Goal: Communication & Community: Ask a question

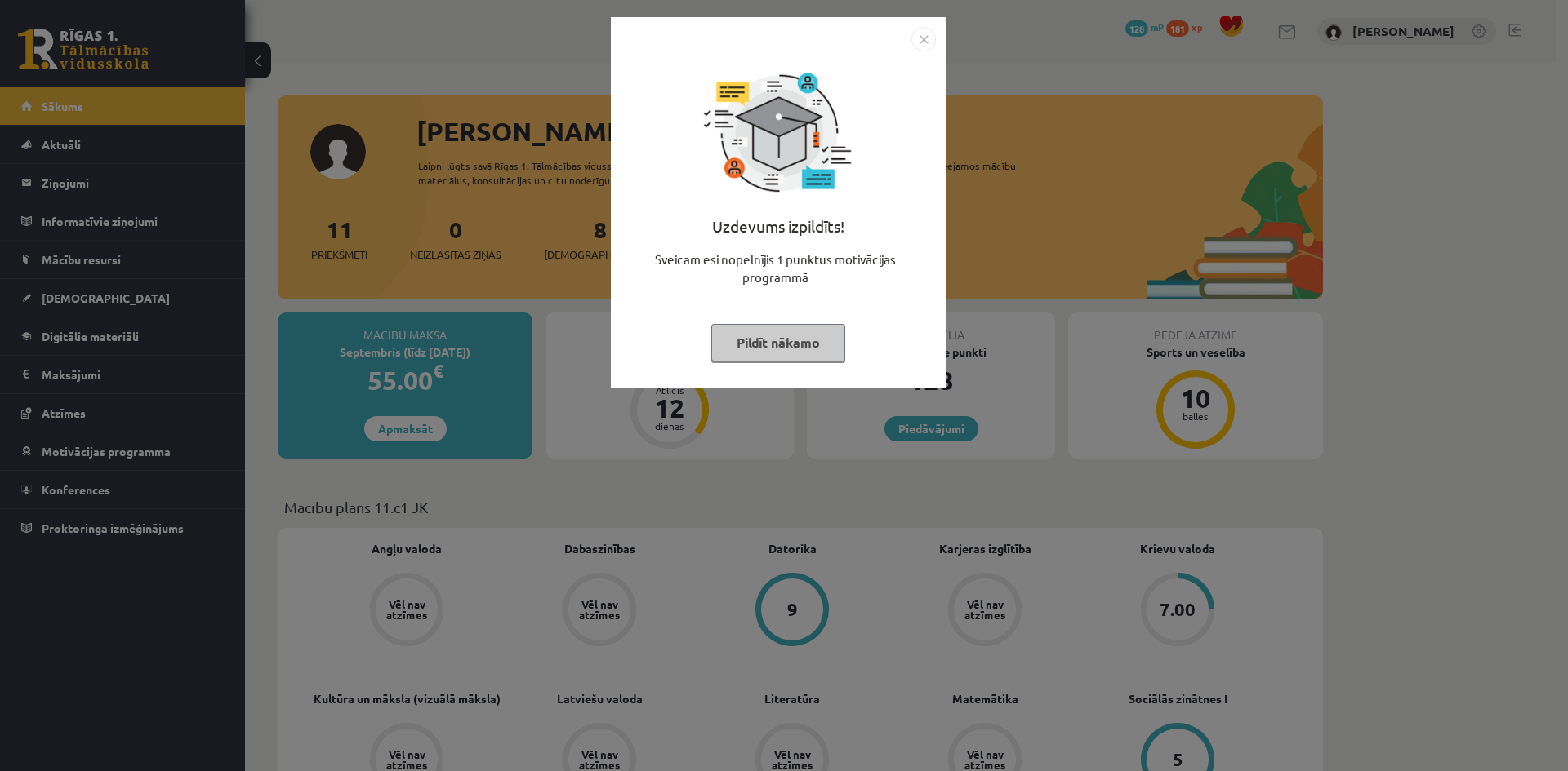
click at [789, 336] on button "Pildīt nākamo" at bounding box center [778, 342] width 134 height 37
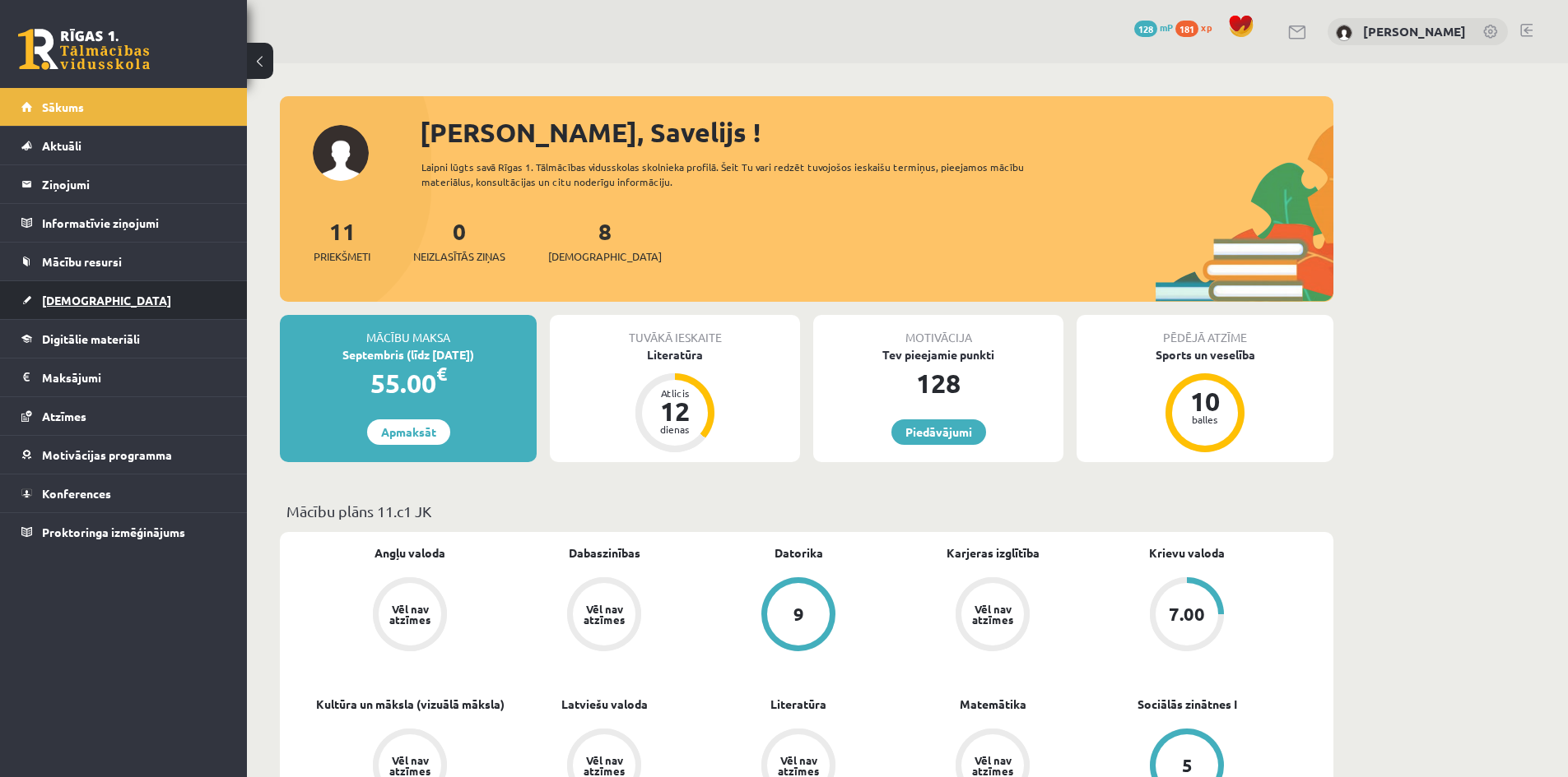
click at [60, 302] on span "[DEMOGRAPHIC_DATA]" at bounding box center [106, 300] width 129 height 14
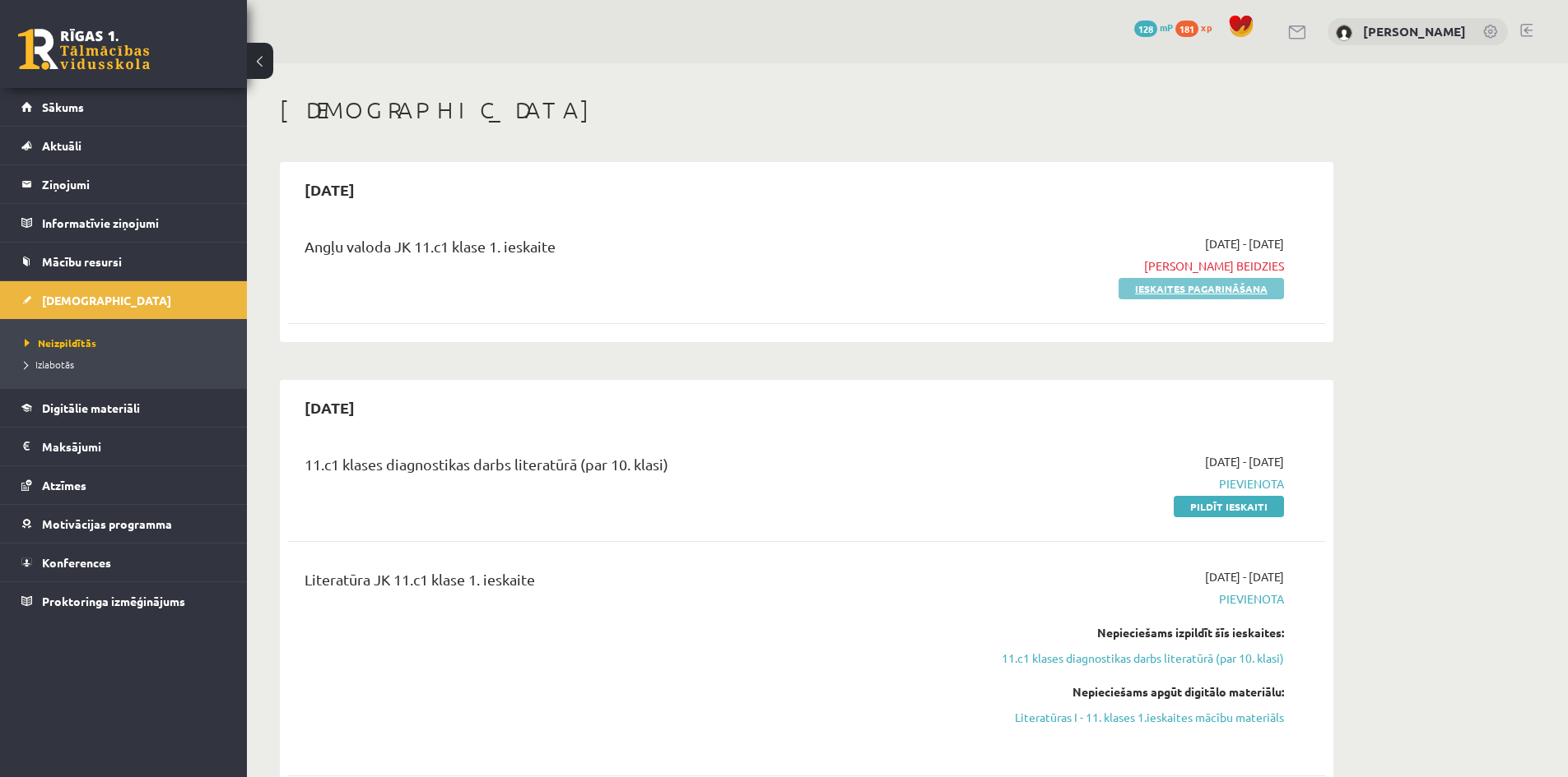
click at [1217, 290] on link "Ieskaites pagarināšana" at bounding box center [1201, 288] width 166 height 21
click at [55, 339] on span "Neizpildītās" at bounding box center [60, 343] width 72 height 13
click at [56, 361] on span "Izlabotās" at bounding box center [50, 365] width 50 height 13
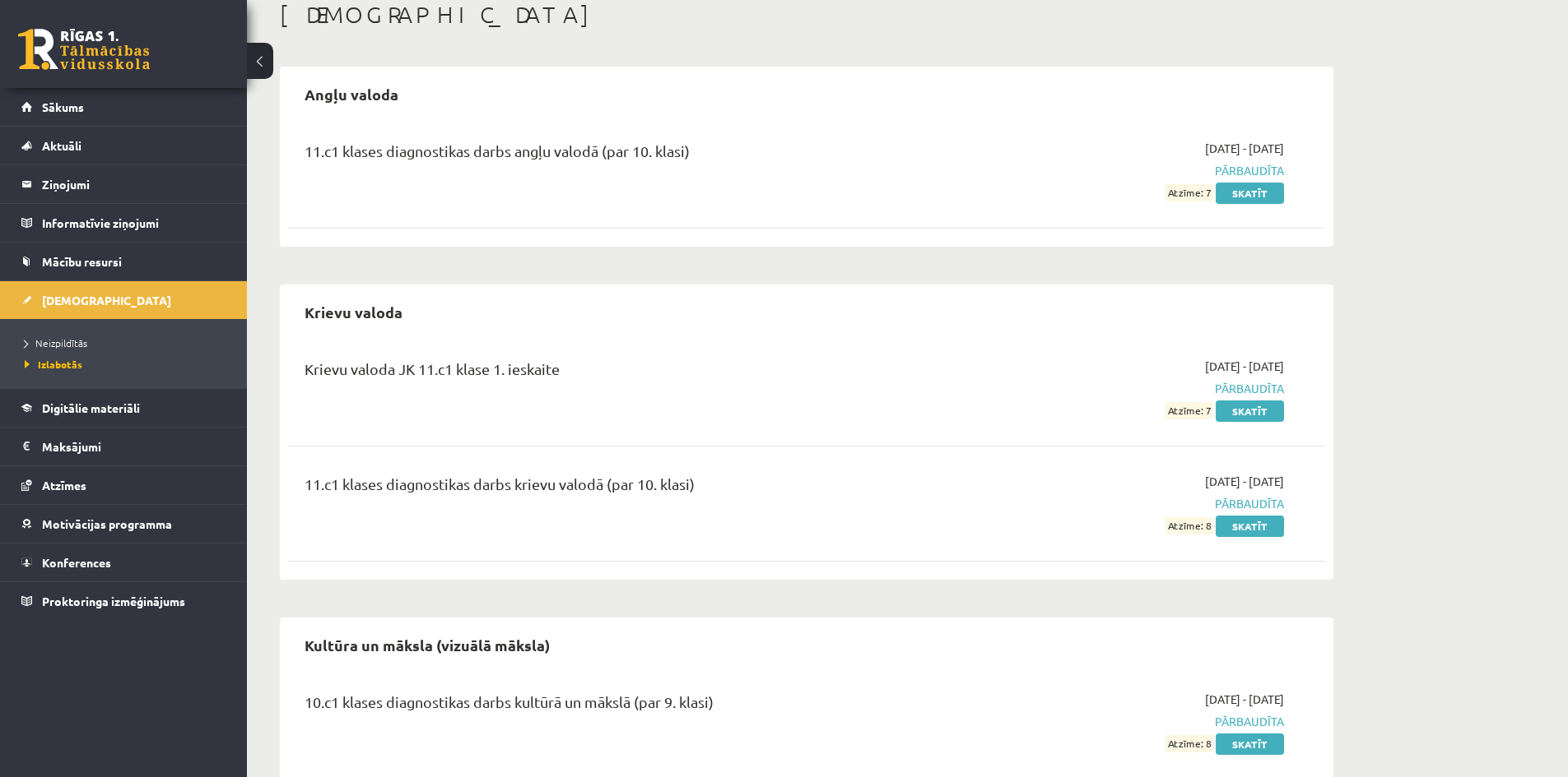
scroll to position [67, 0]
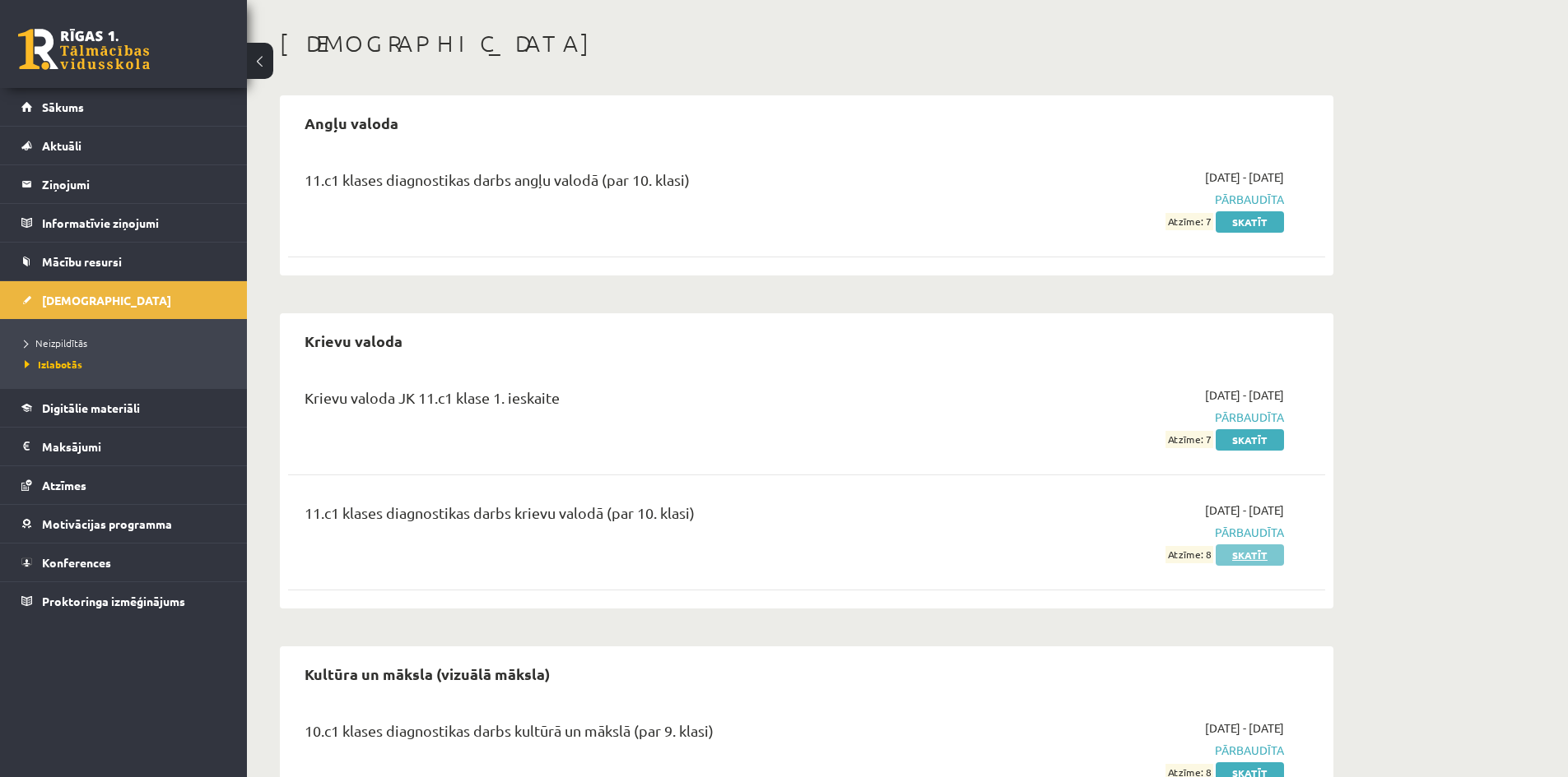
click at [1268, 557] on link "Skatīt" at bounding box center [1249, 555] width 68 height 21
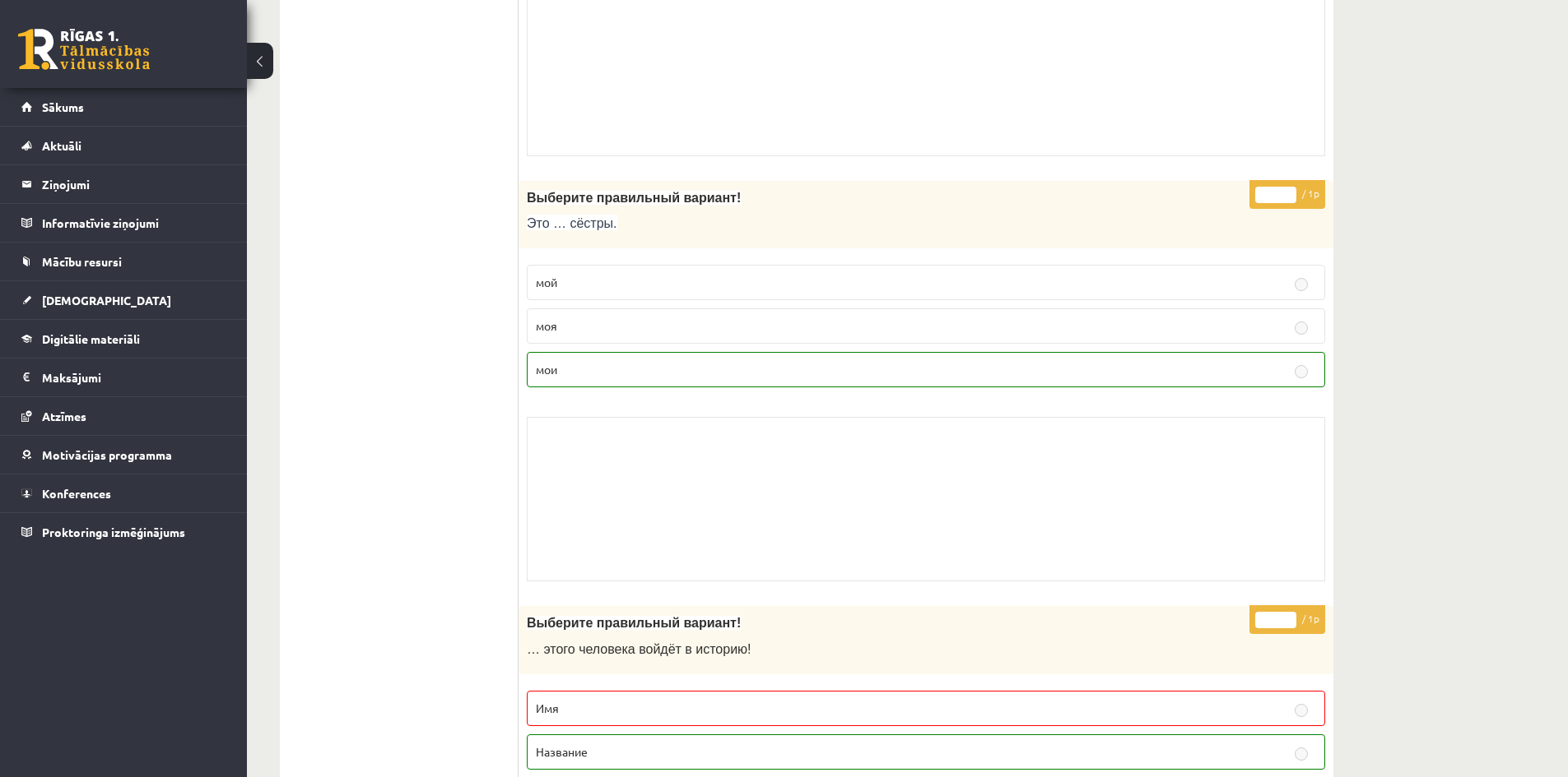
scroll to position [1932, 0]
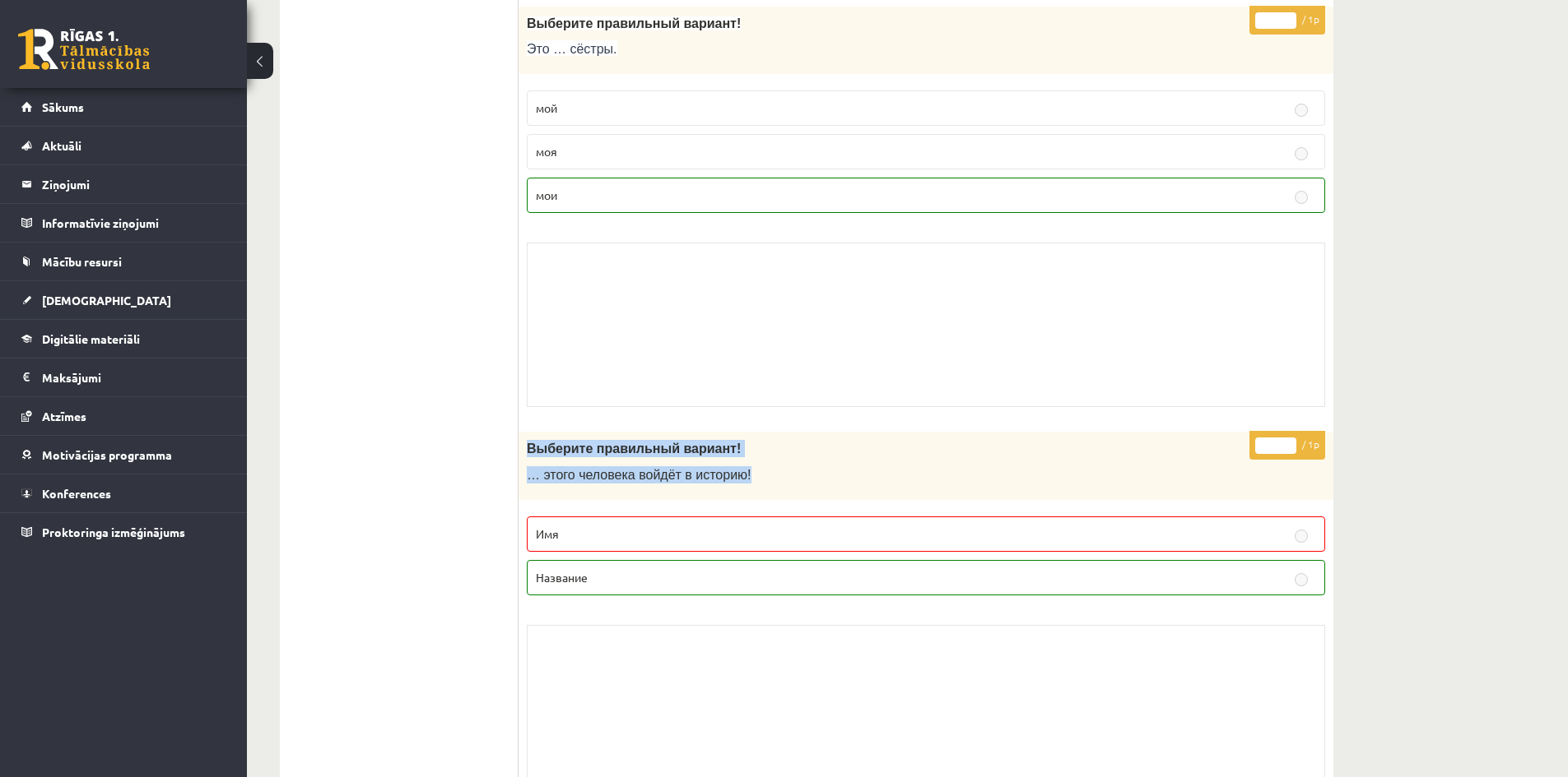
drag, startPoint x: 527, startPoint y: 449, endPoint x: 754, endPoint y: 487, distance: 230.2
click at [754, 487] on div "Выберите правильный вариант! … этого человека войдёт в историю!" at bounding box center [926, 466] width 815 height 68
copy div "Выберите правильный вариант! … этого человека войдёт в историю!"
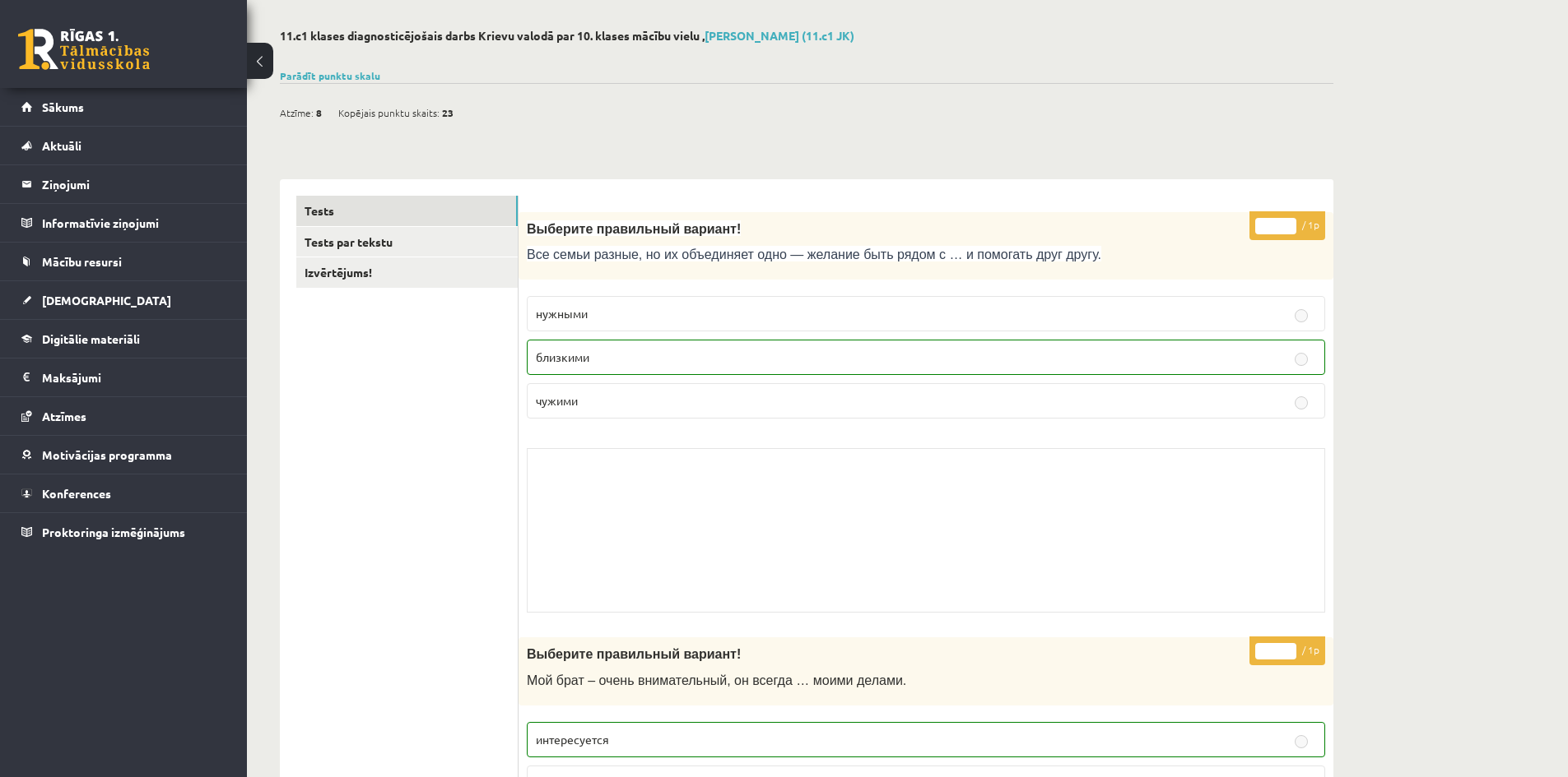
scroll to position [0, 0]
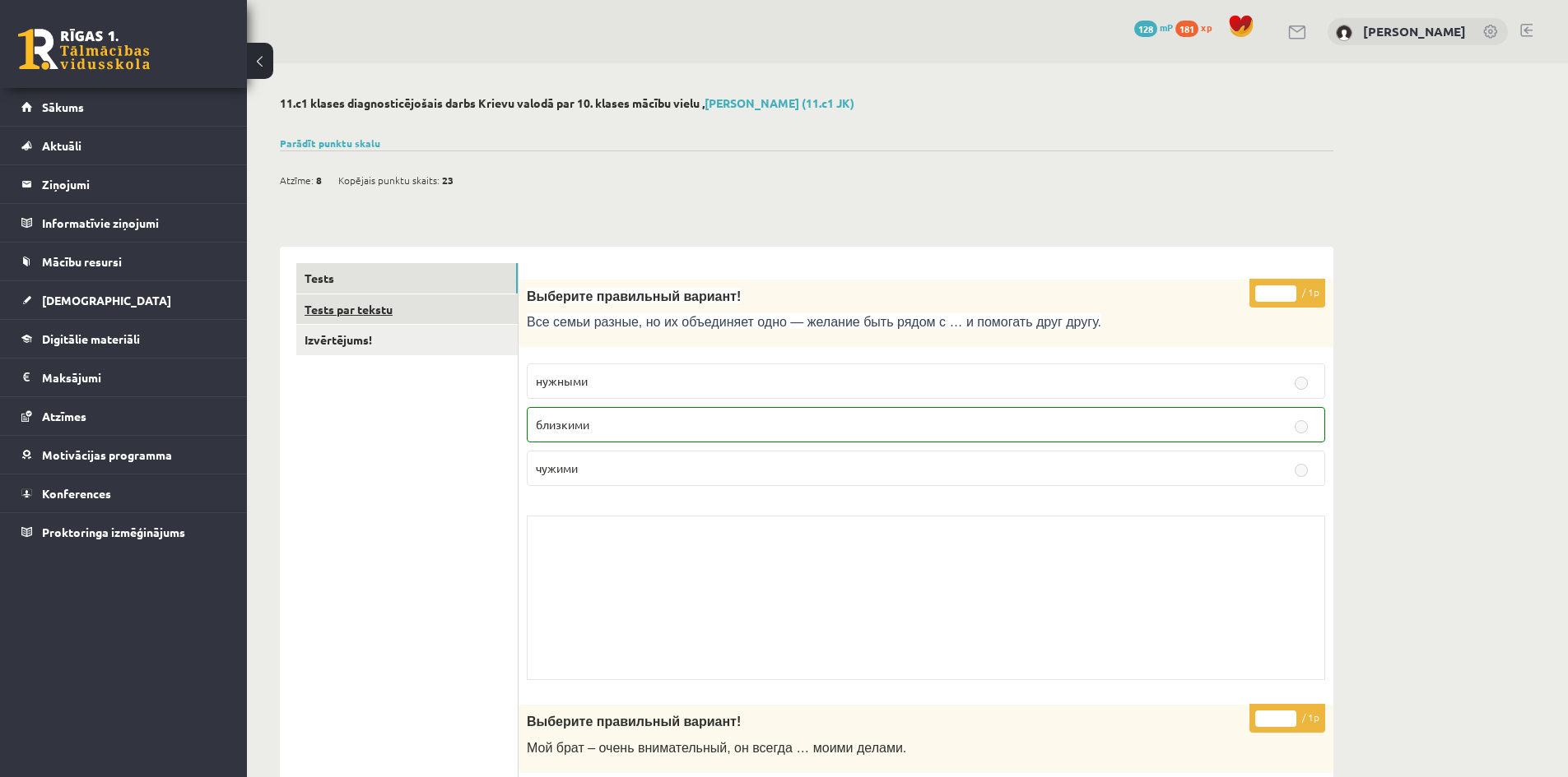
click at [346, 308] on link "Tests par tekstu" at bounding box center [406, 309] width 221 height 31
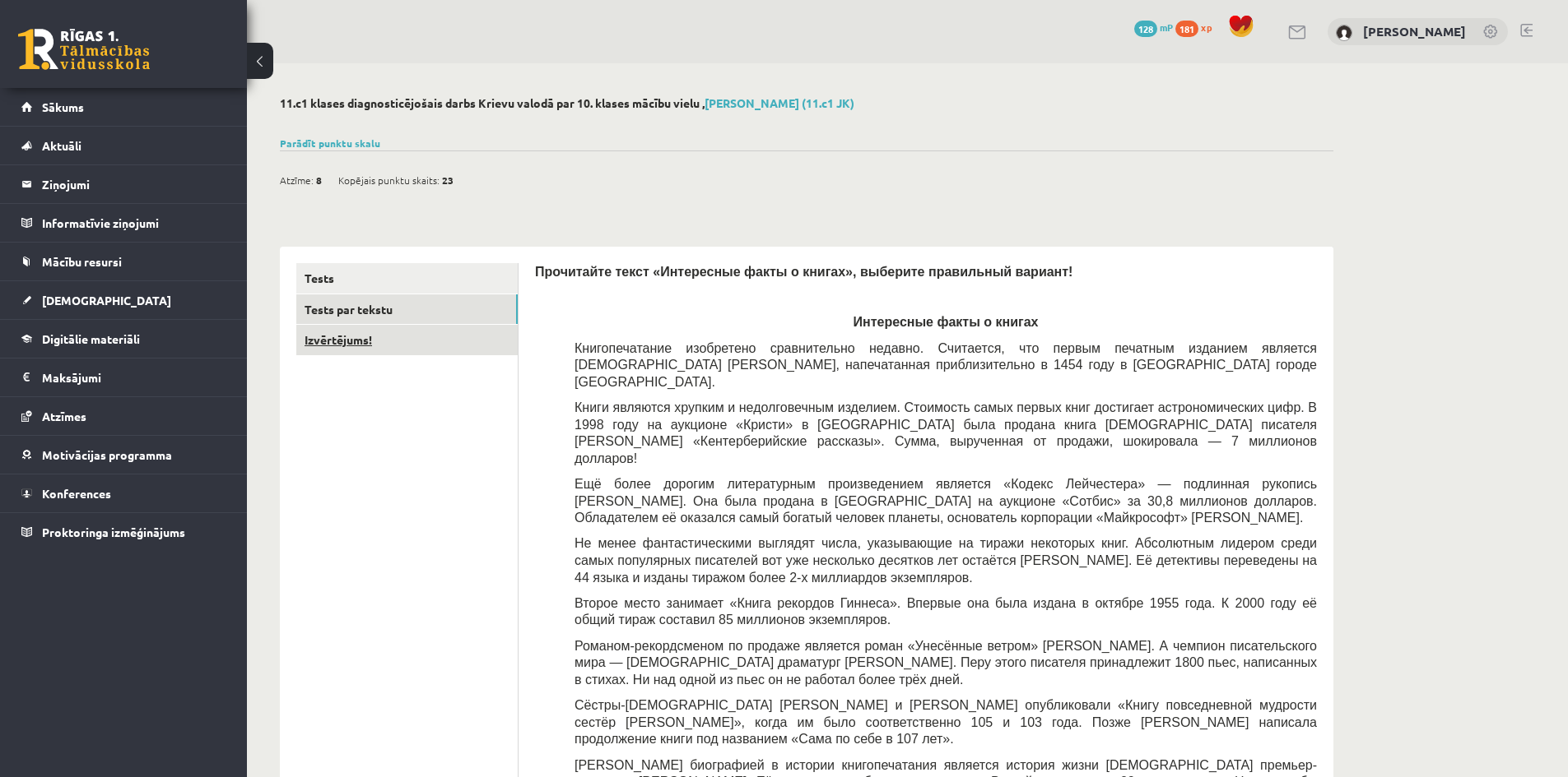
click at [318, 336] on link "Izvērtējums!" at bounding box center [406, 340] width 221 height 31
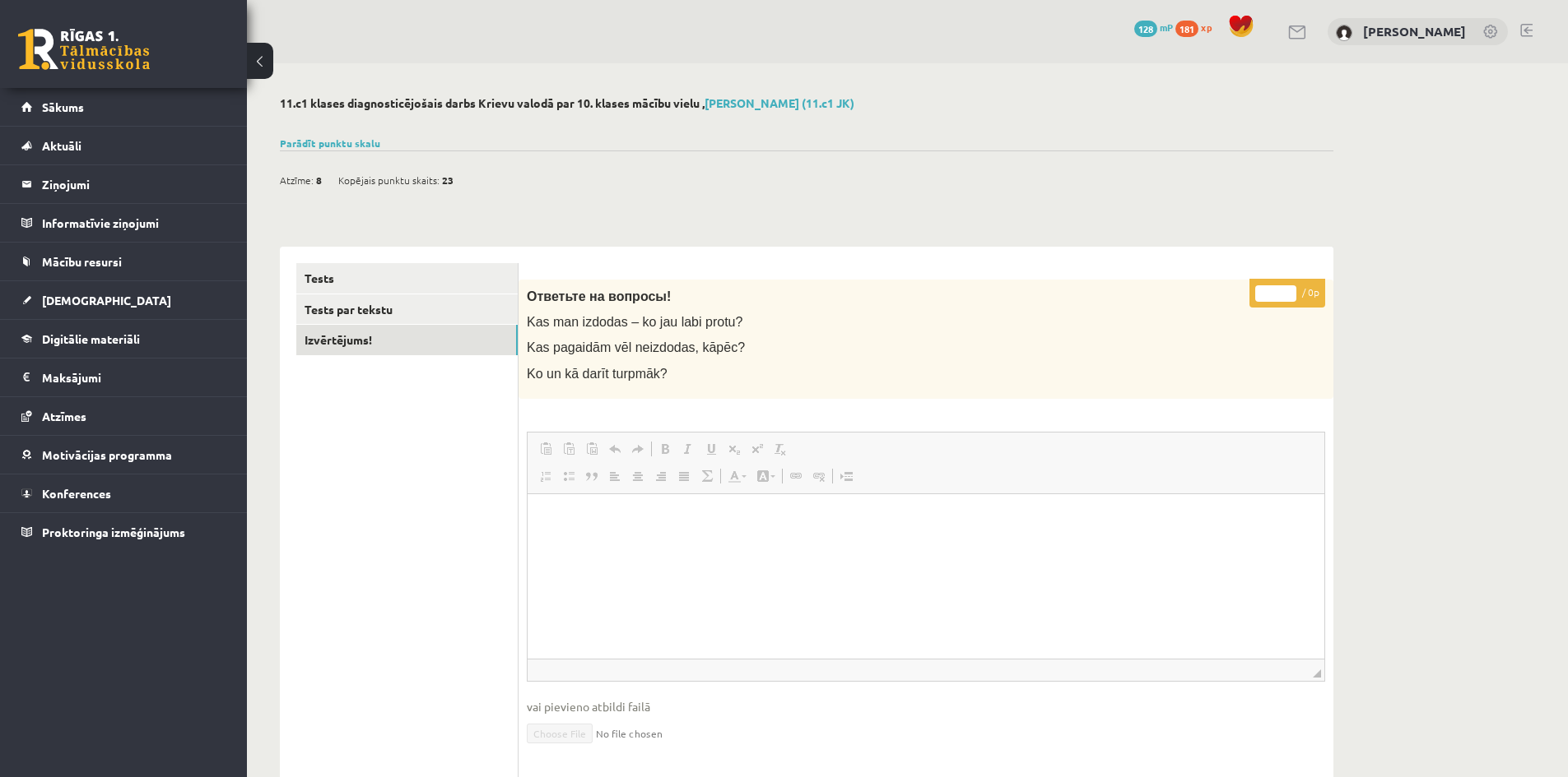
click at [591, 515] on p "Editor, wiswyg-editor-user-answer-47433907865280" at bounding box center [926, 518] width 764 height 17
click at [340, 144] on link "Parādīt punktu skalu" at bounding box center [330, 144] width 101 height 13
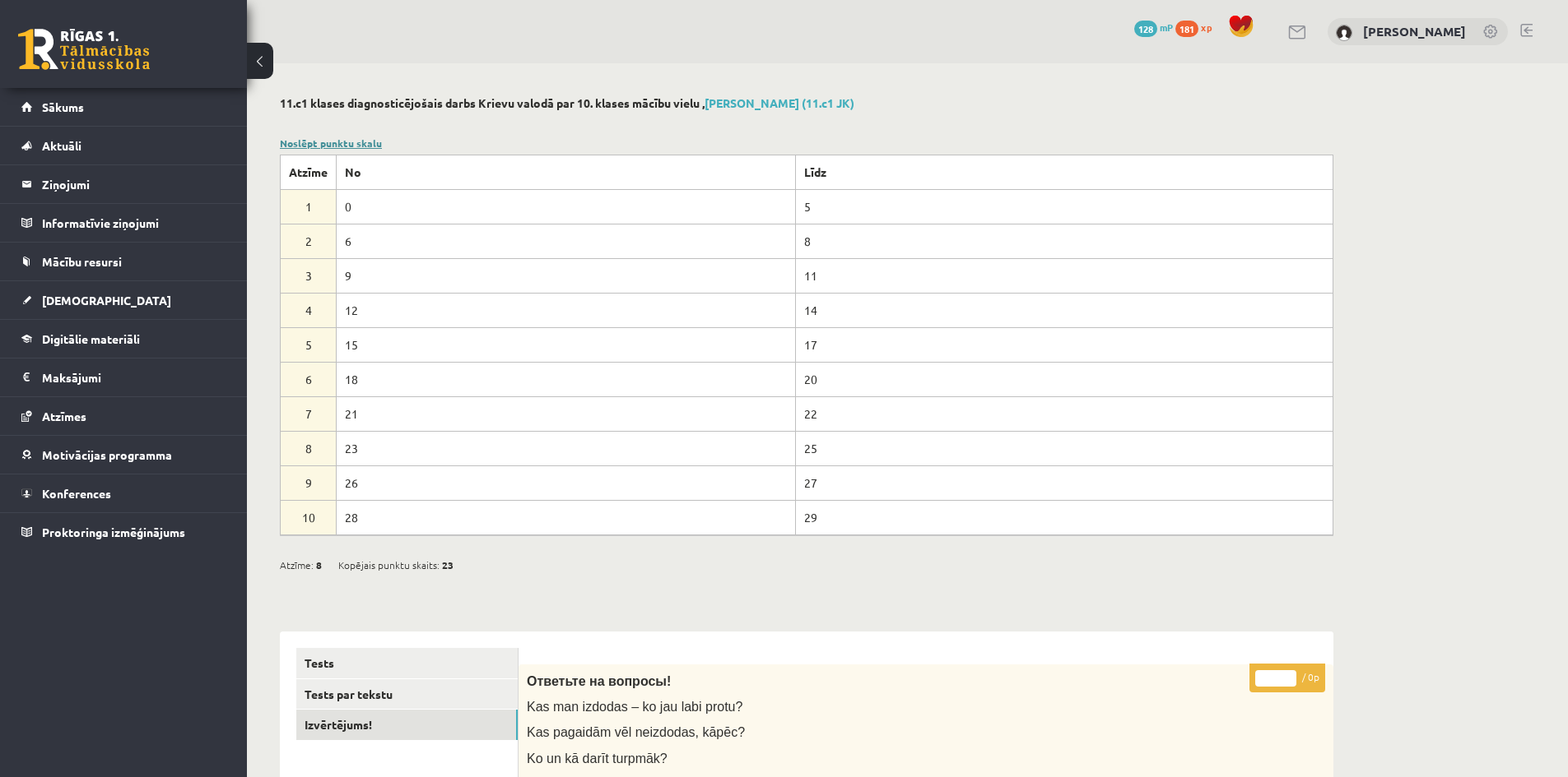
click at [353, 137] on link "Noslēpt punktu skalu" at bounding box center [331, 144] width 102 height 13
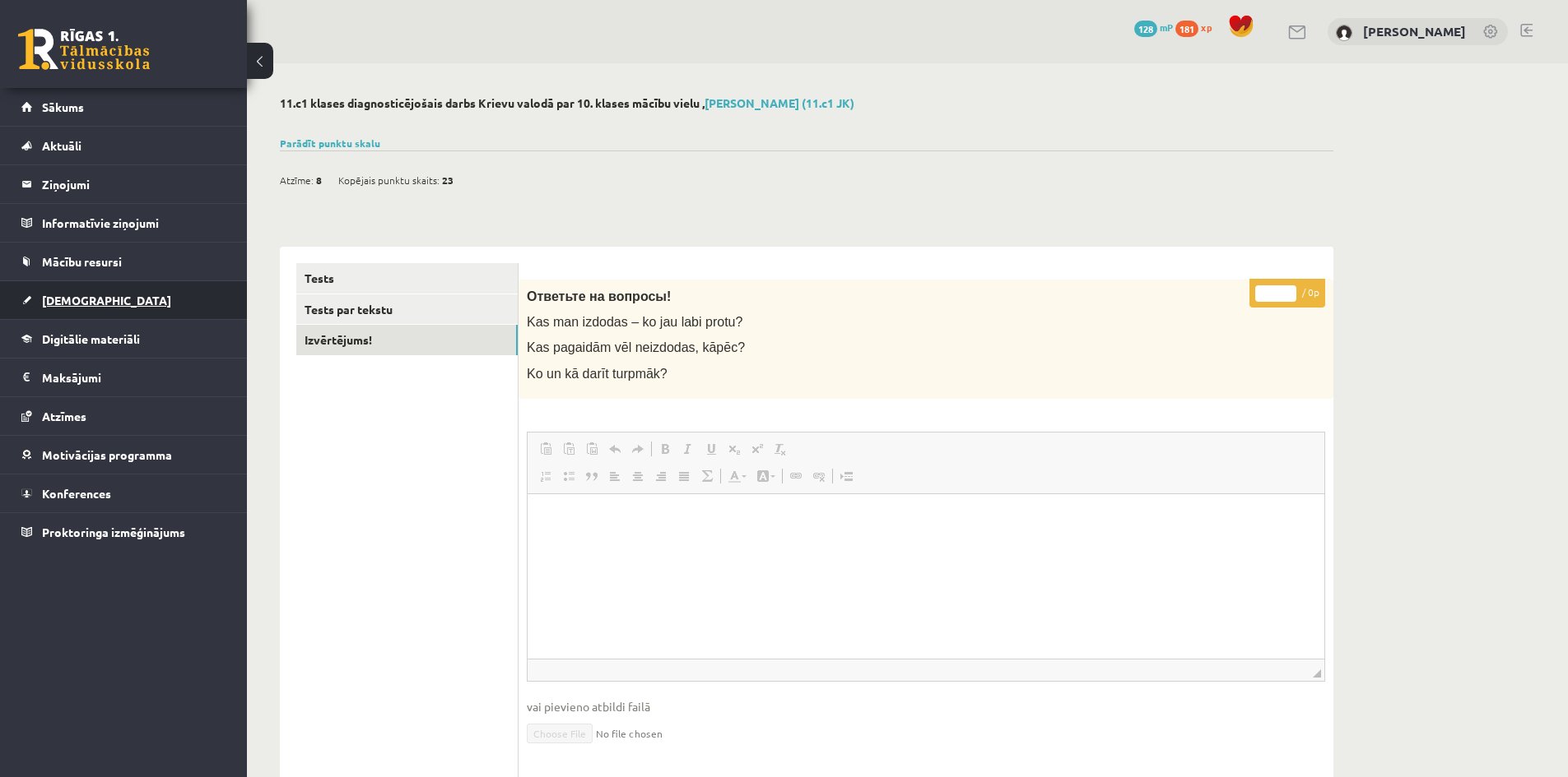
click at [61, 300] on span "[DEMOGRAPHIC_DATA]" at bounding box center [106, 300] width 129 height 14
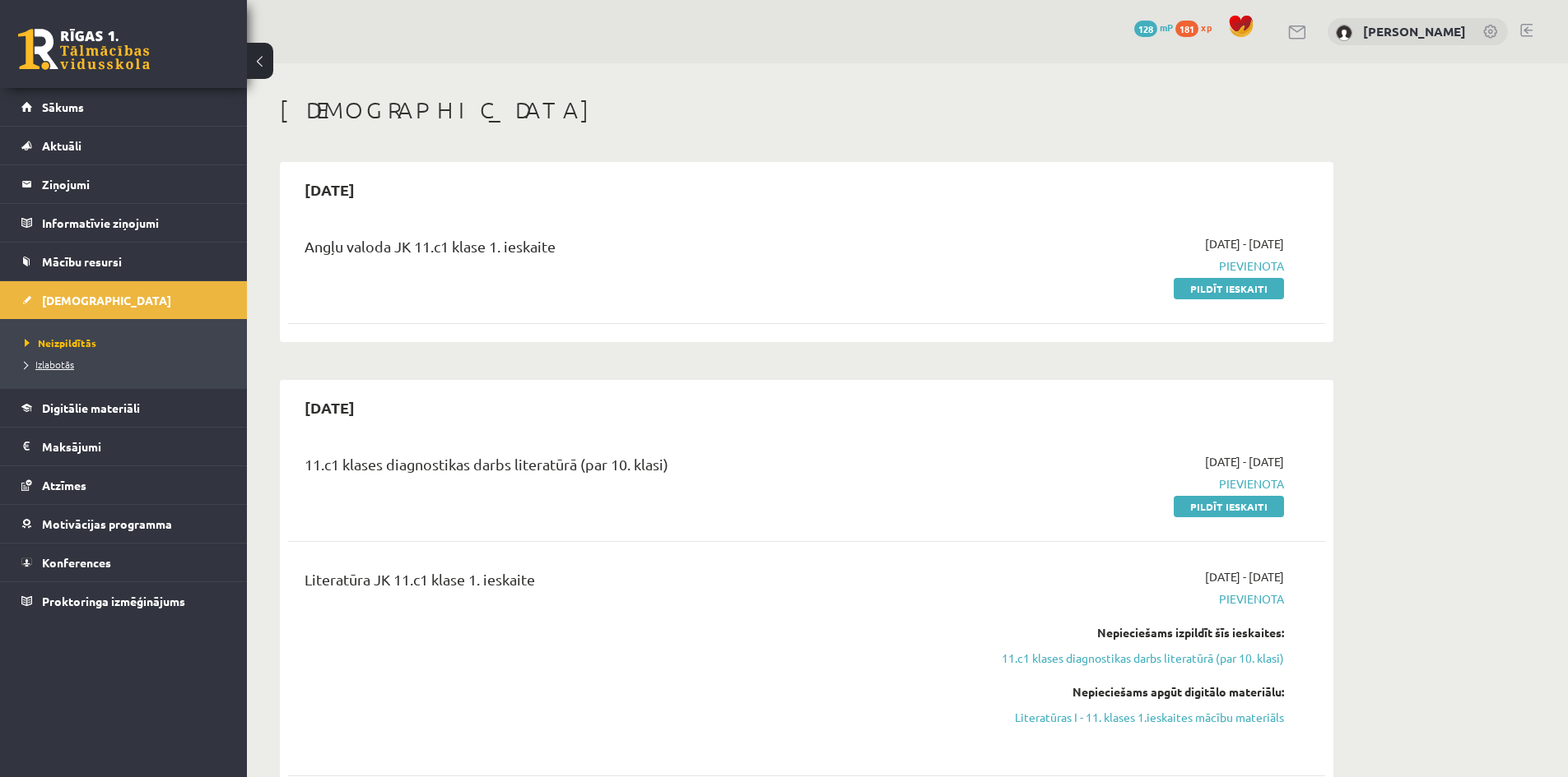
click at [56, 364] on span "Izlabotās" at bounding box center [50, 365] width 50 height 13
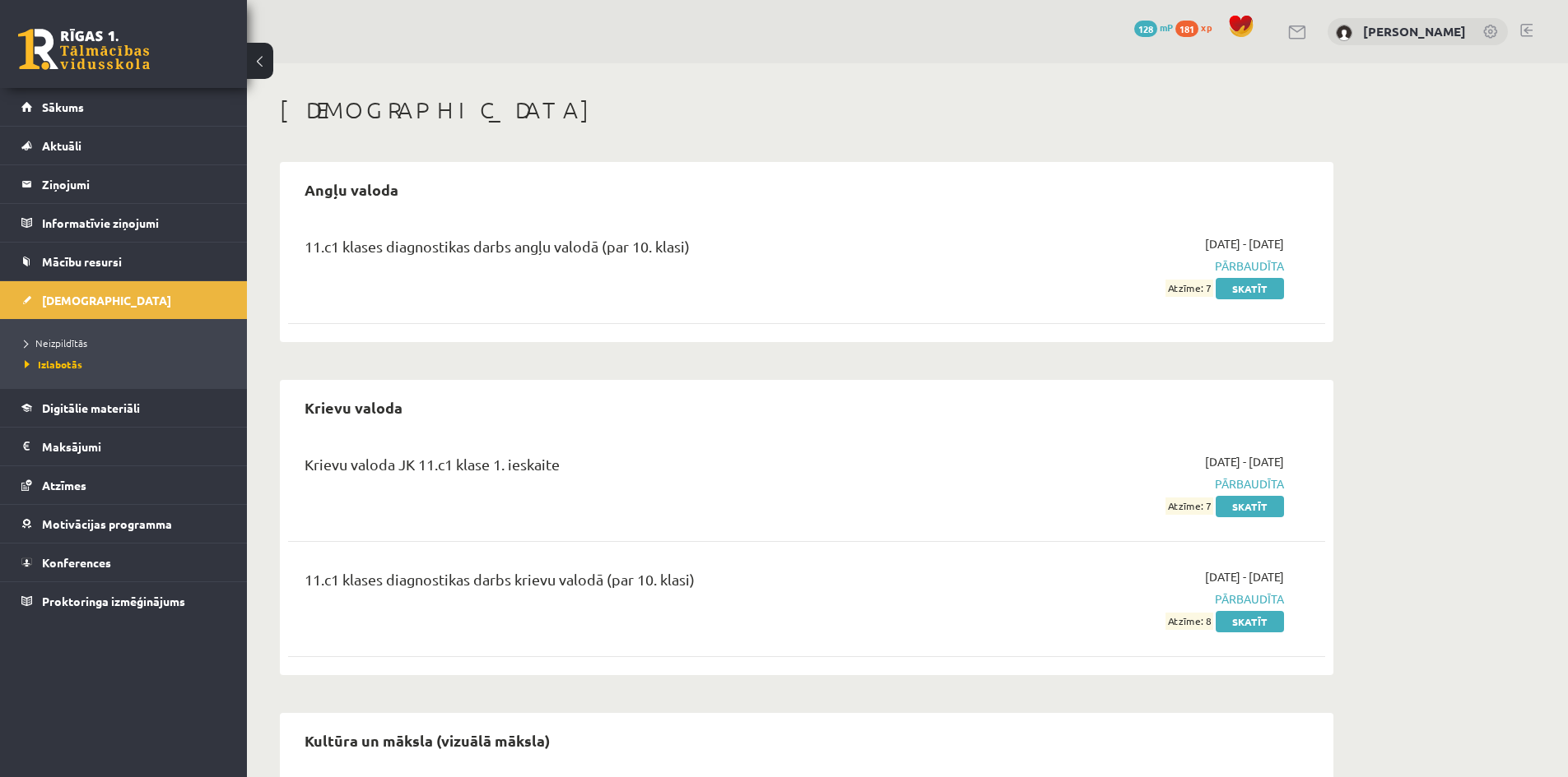
scroll to position [82, 0]
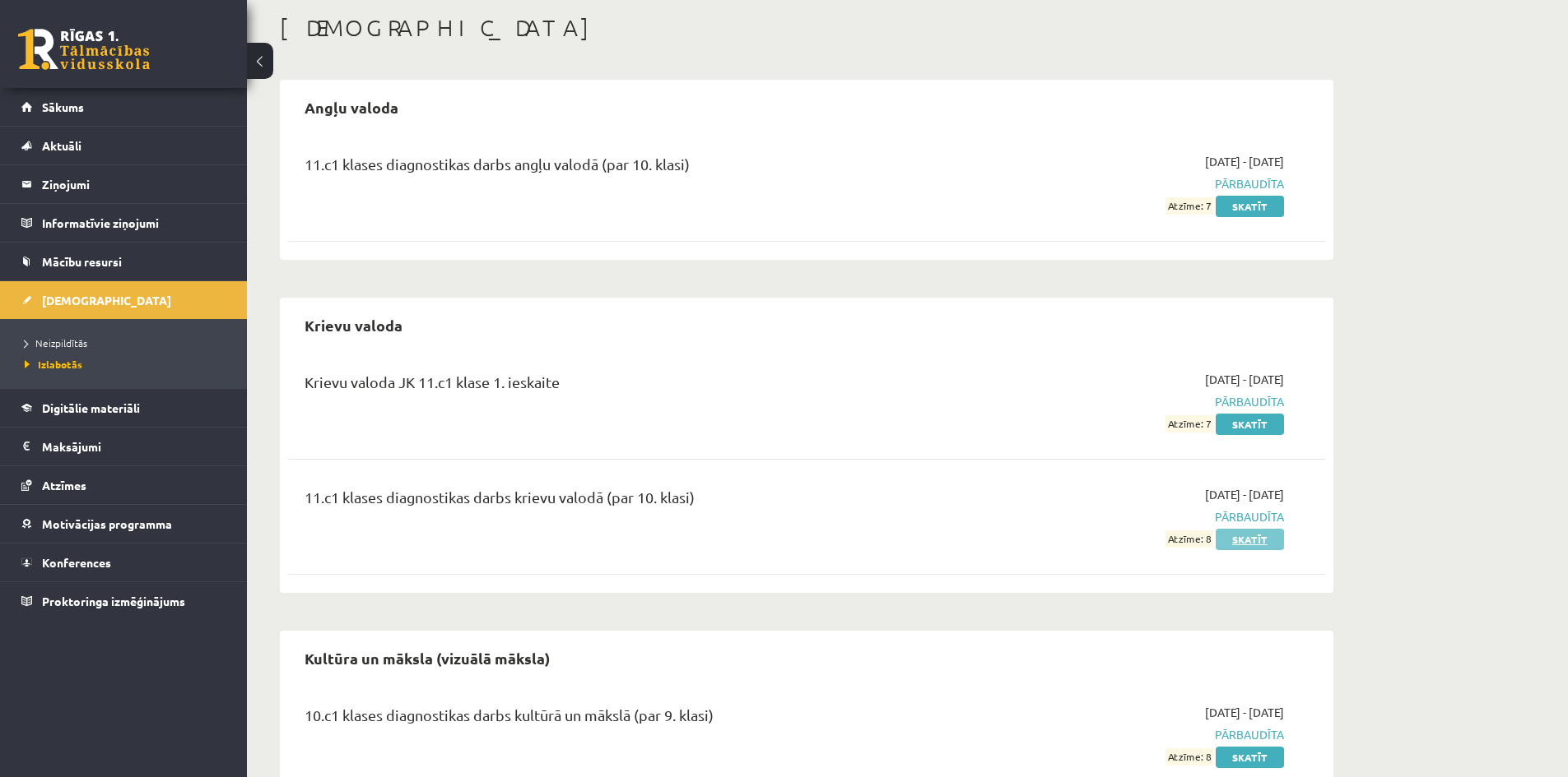
click at [1258, 537] on link "Skatīt" at bounding box center [1249, 539] width 68 height 21
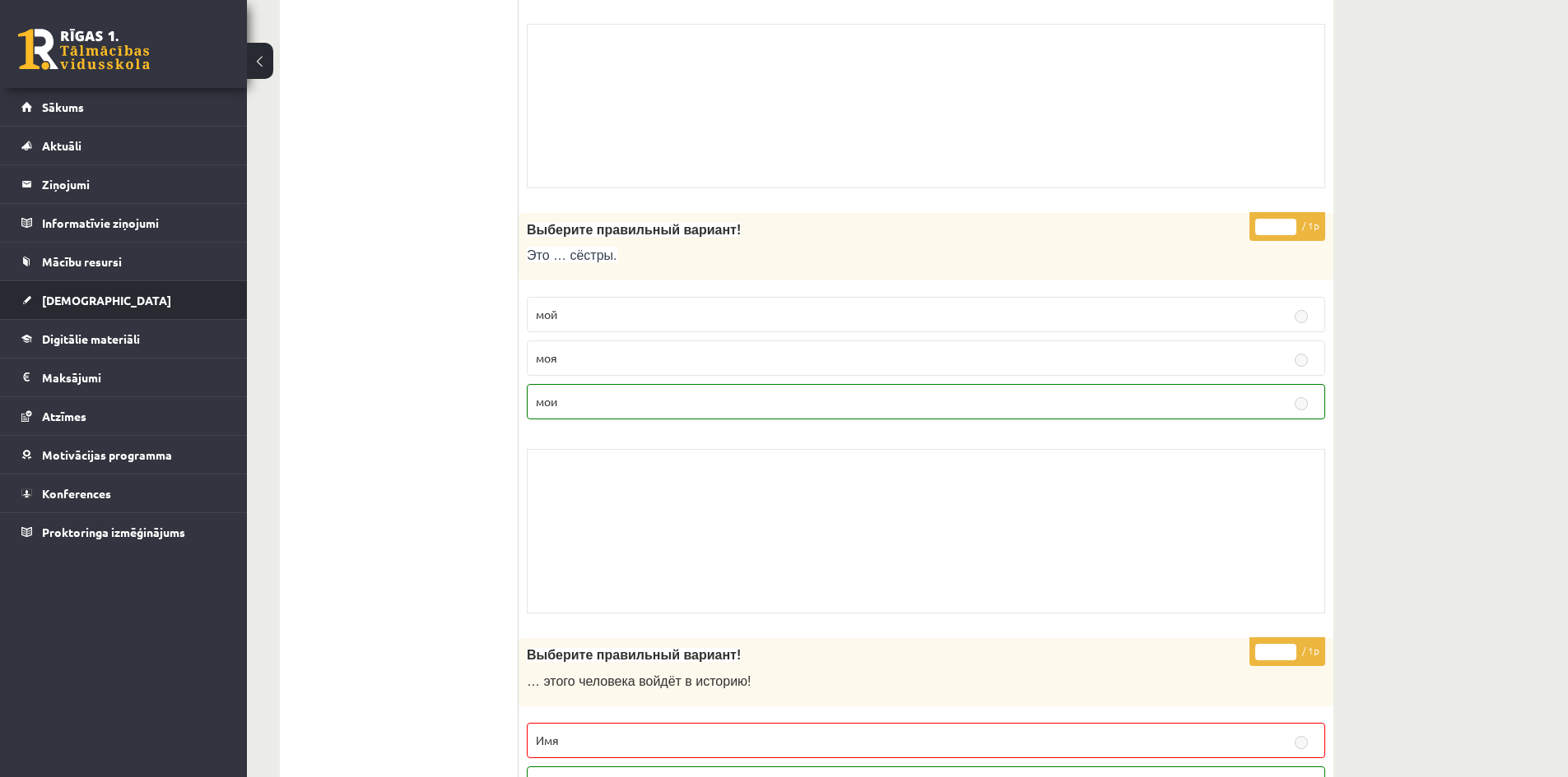
scroll to position [1563, 0]
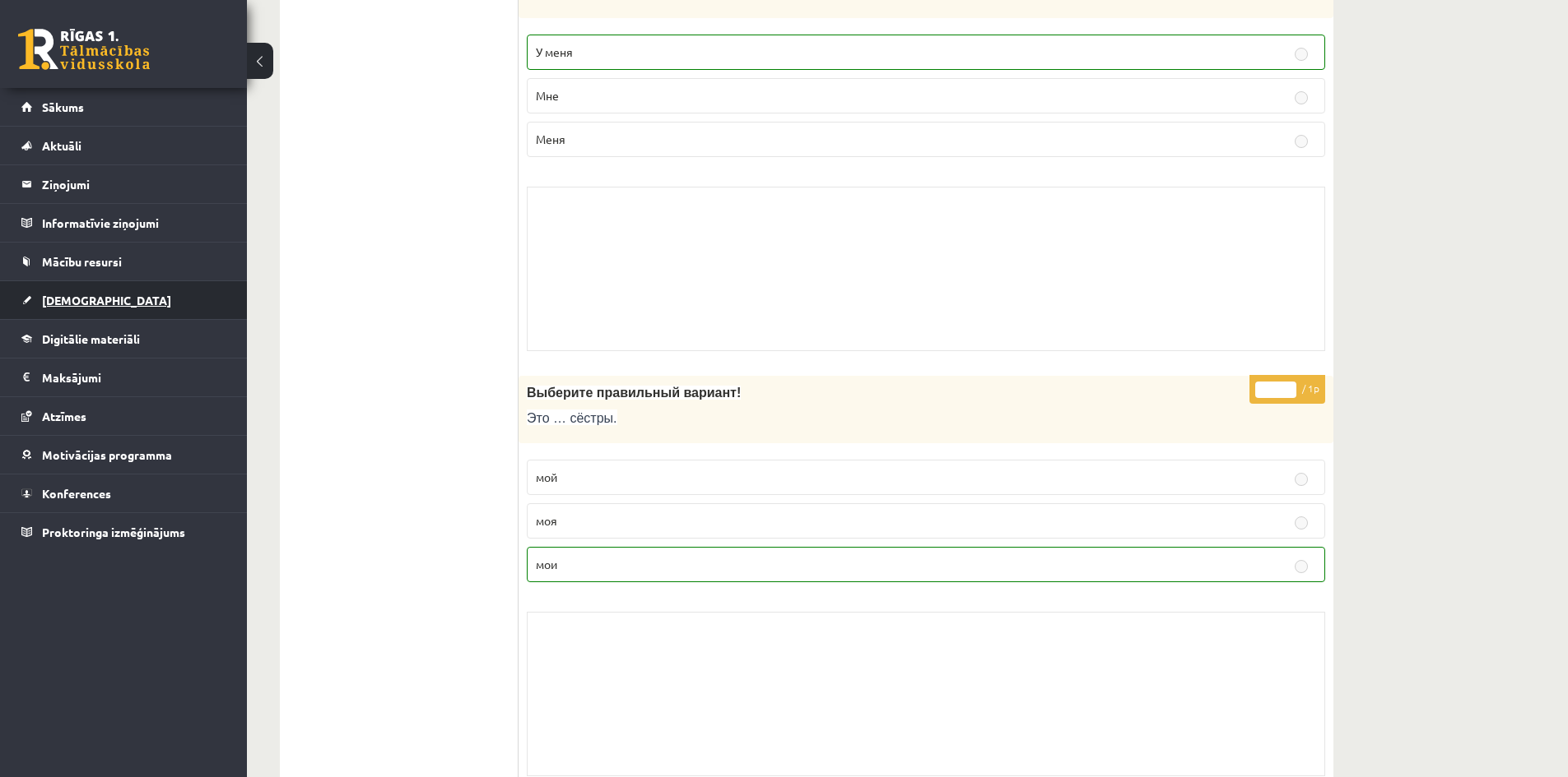
click at [65, 303] on span "[DEMOGRAPHIC_DATA]" at bounding box center [106, 300] width 129 height 14
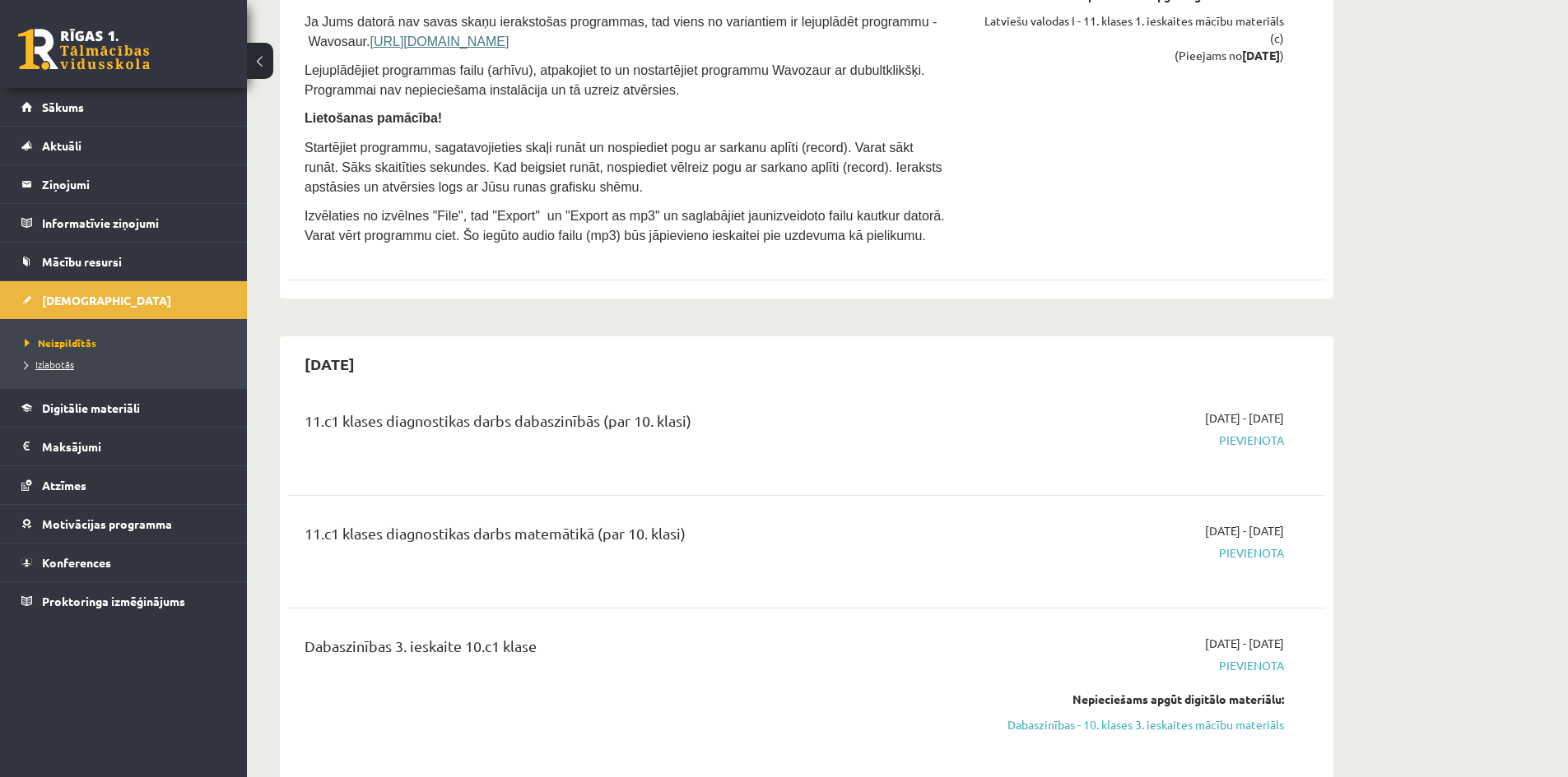
click at [66, 364] on span "Izlabotās" at bounding box center [50, 365] width 50 height 13
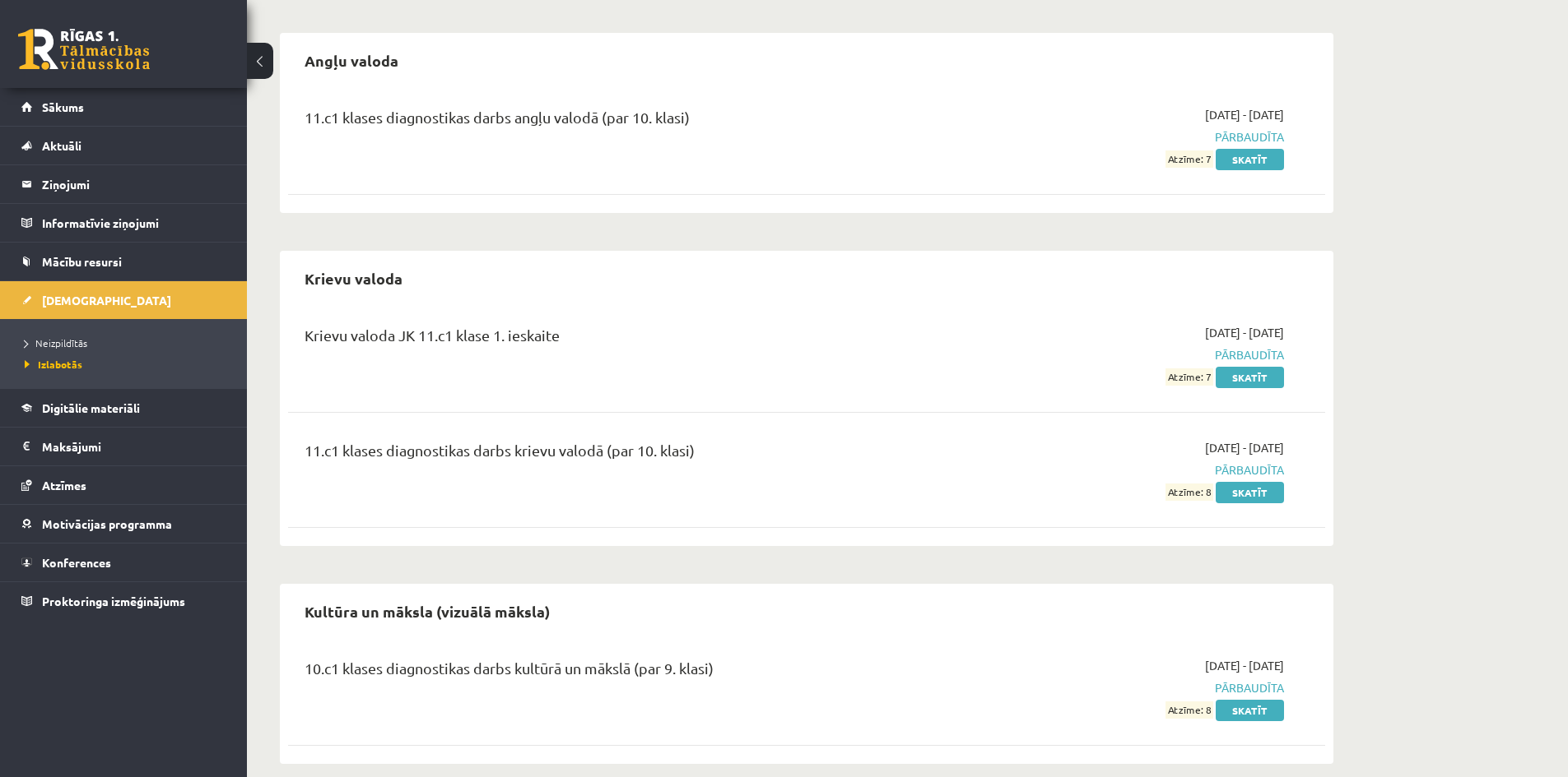
scroll to position [149, 0]
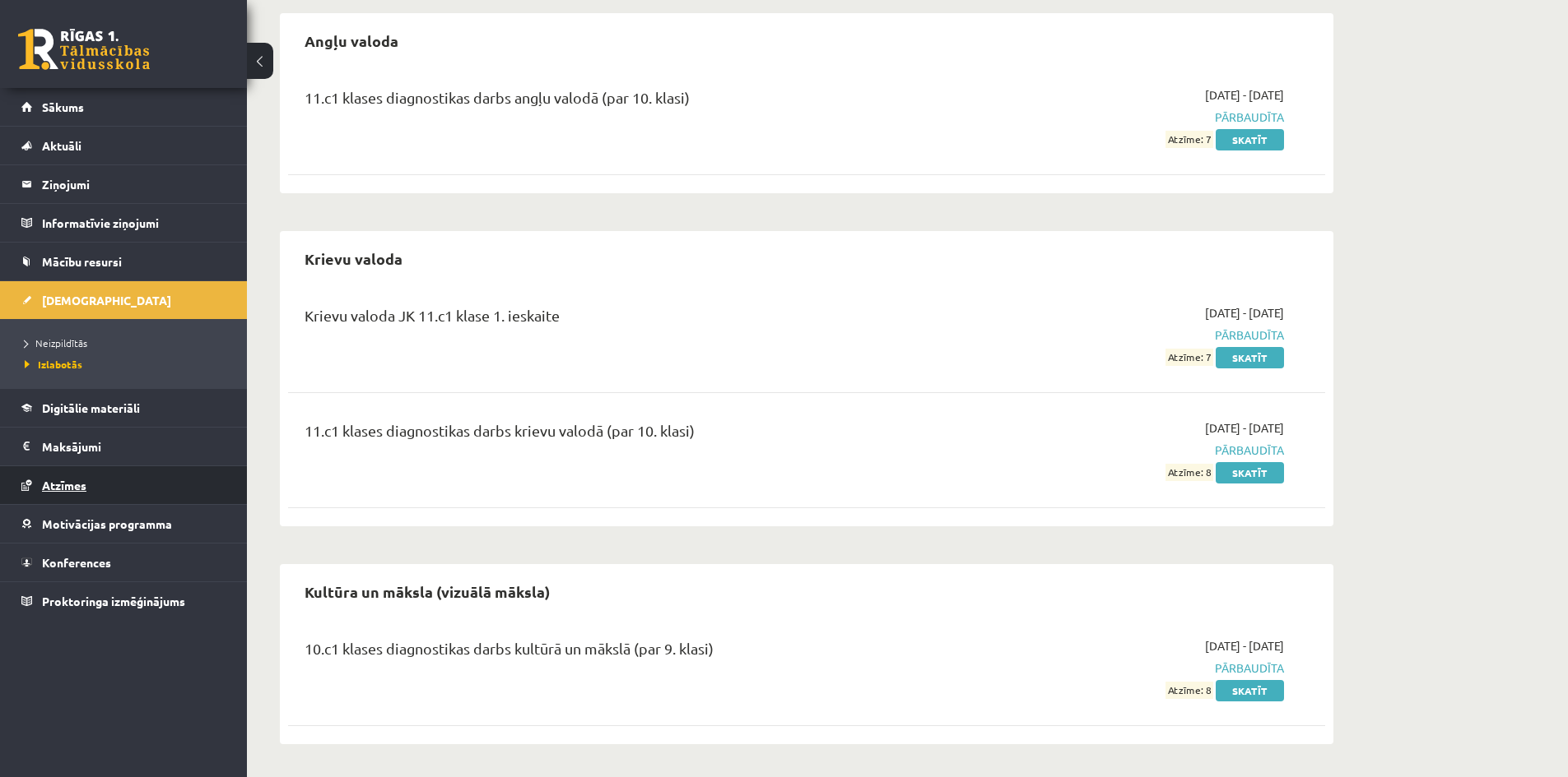
click at [71, 488] on span "Atzīmes" at bounding box center [64, 485] width 44 height 14
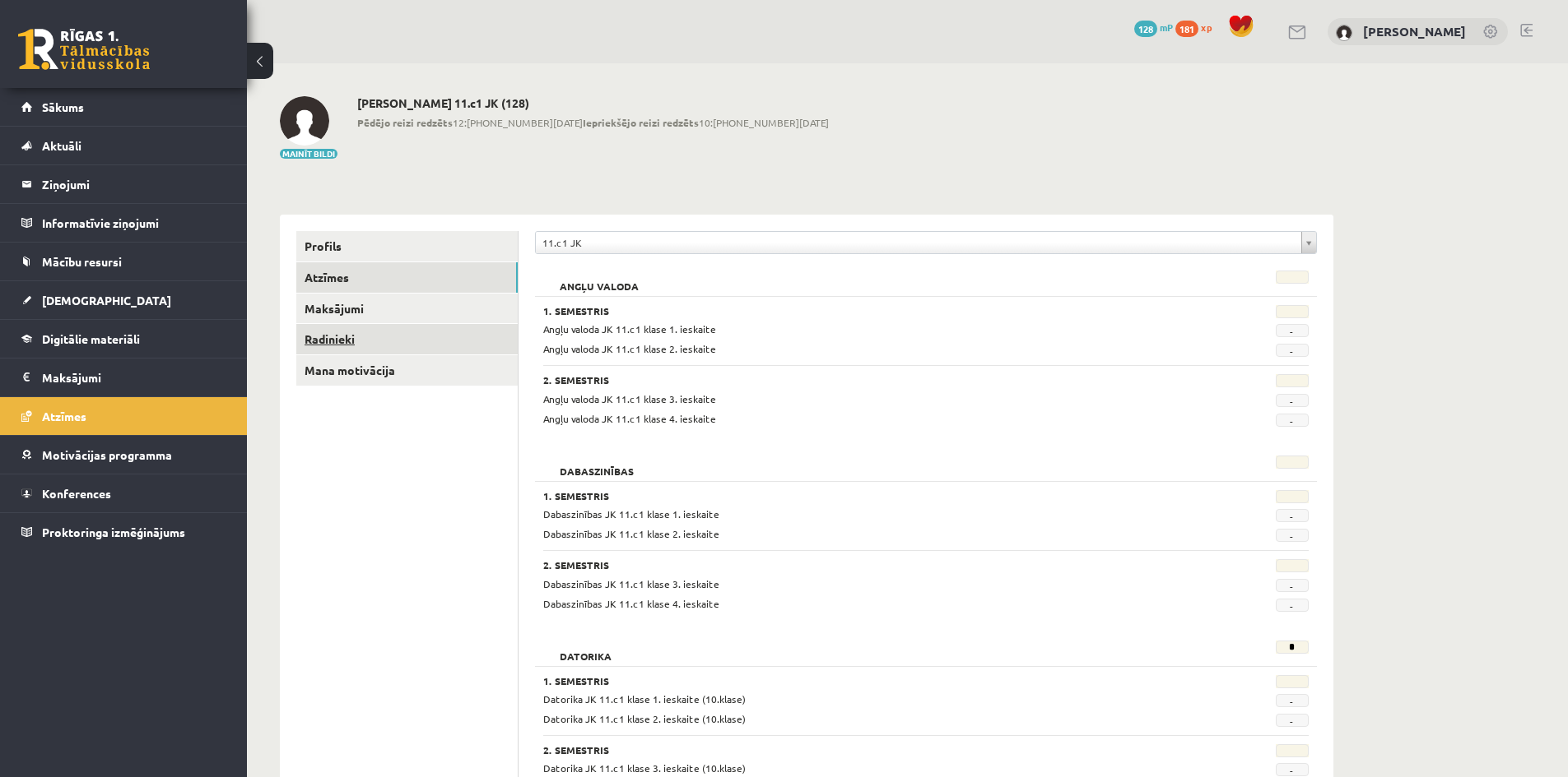
click at [325, 345] on link "Radinieki" at bounding box center [406, 339] width 221 height 31
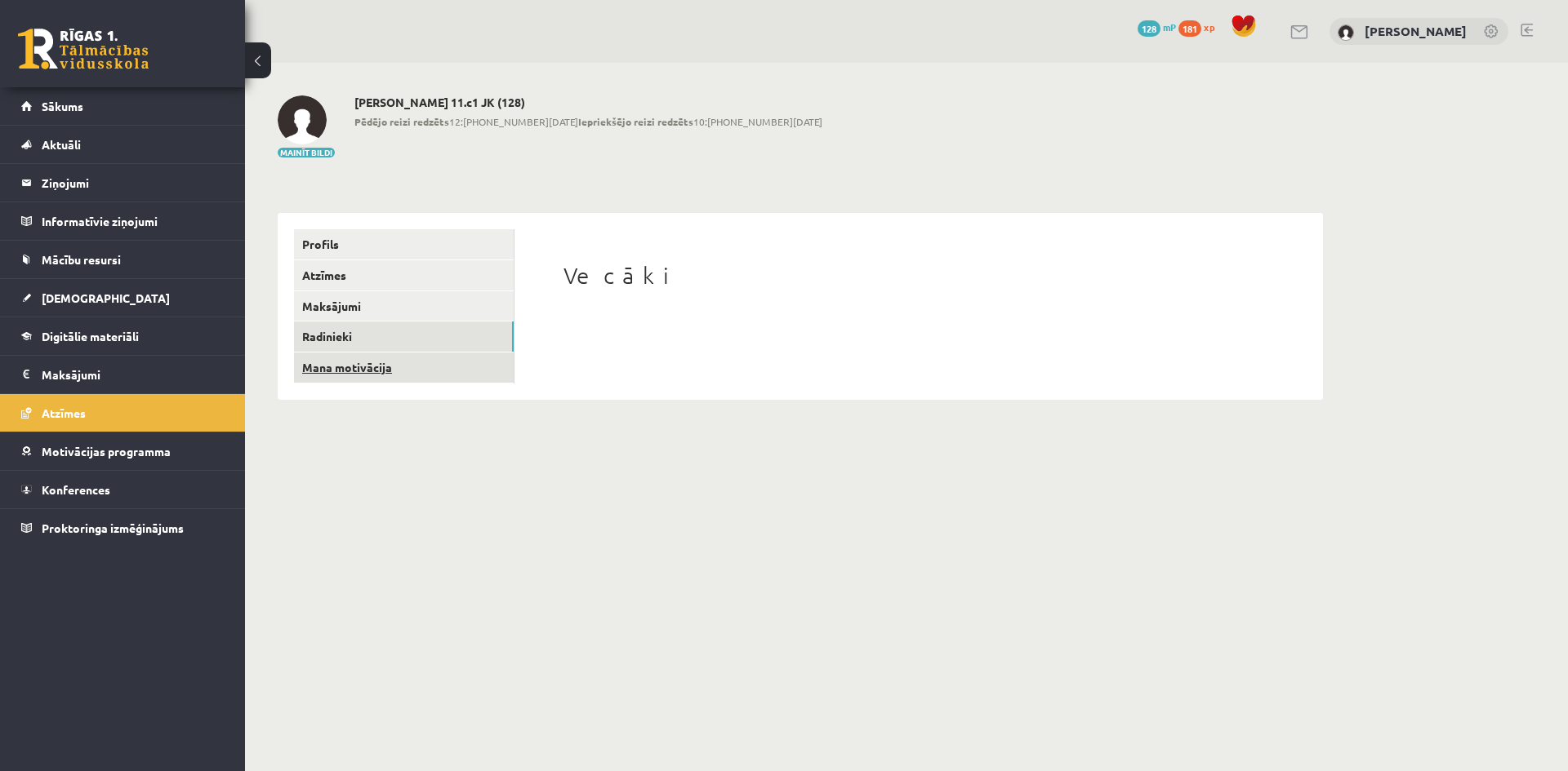
click at [333, 363] on link "Mana motivācija" at bounding box center [403, 368] width 220 height 30
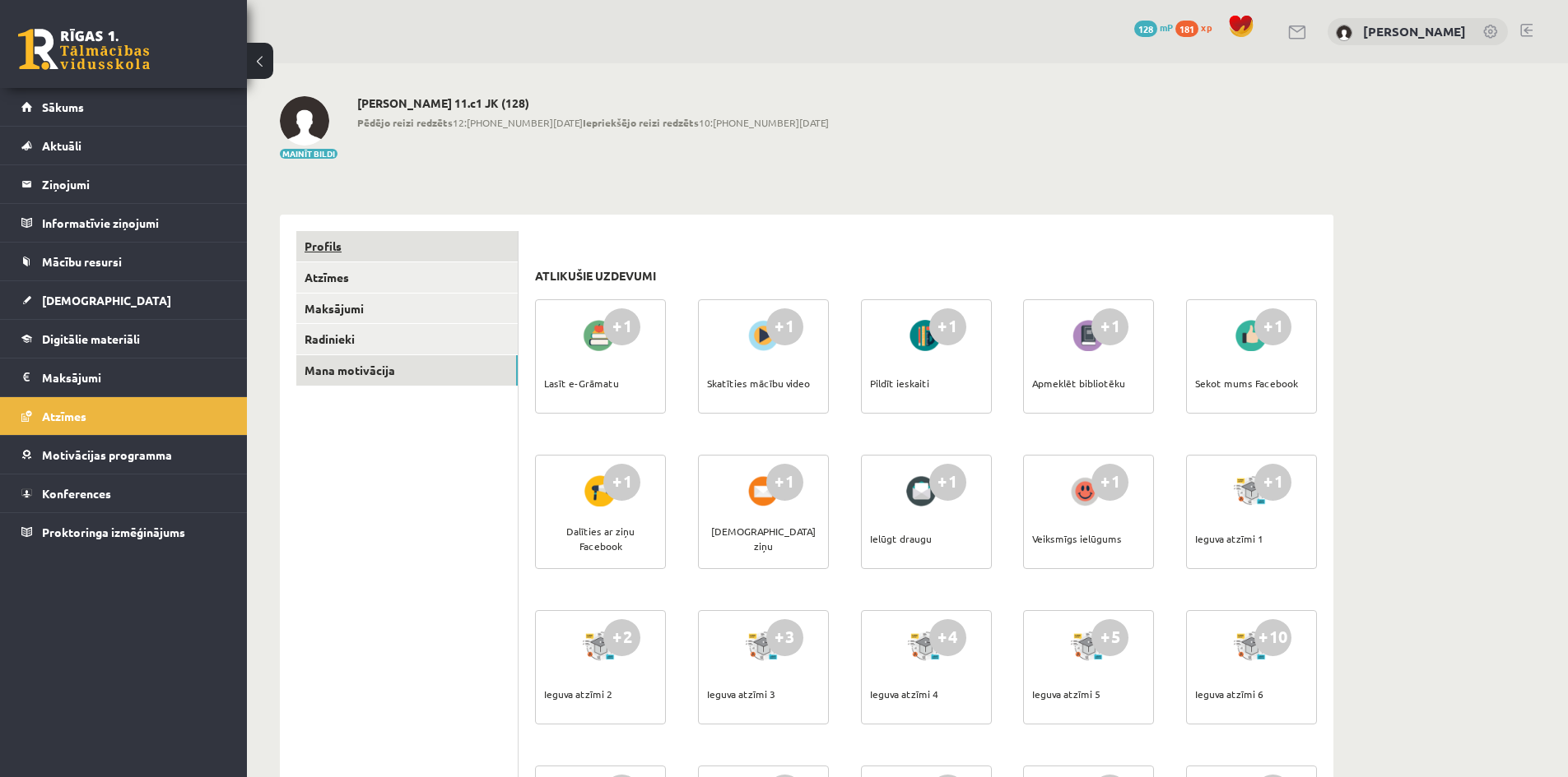
click at [322, 247] on link "Profils" at bounding box center [406, 246] width 221 height 31
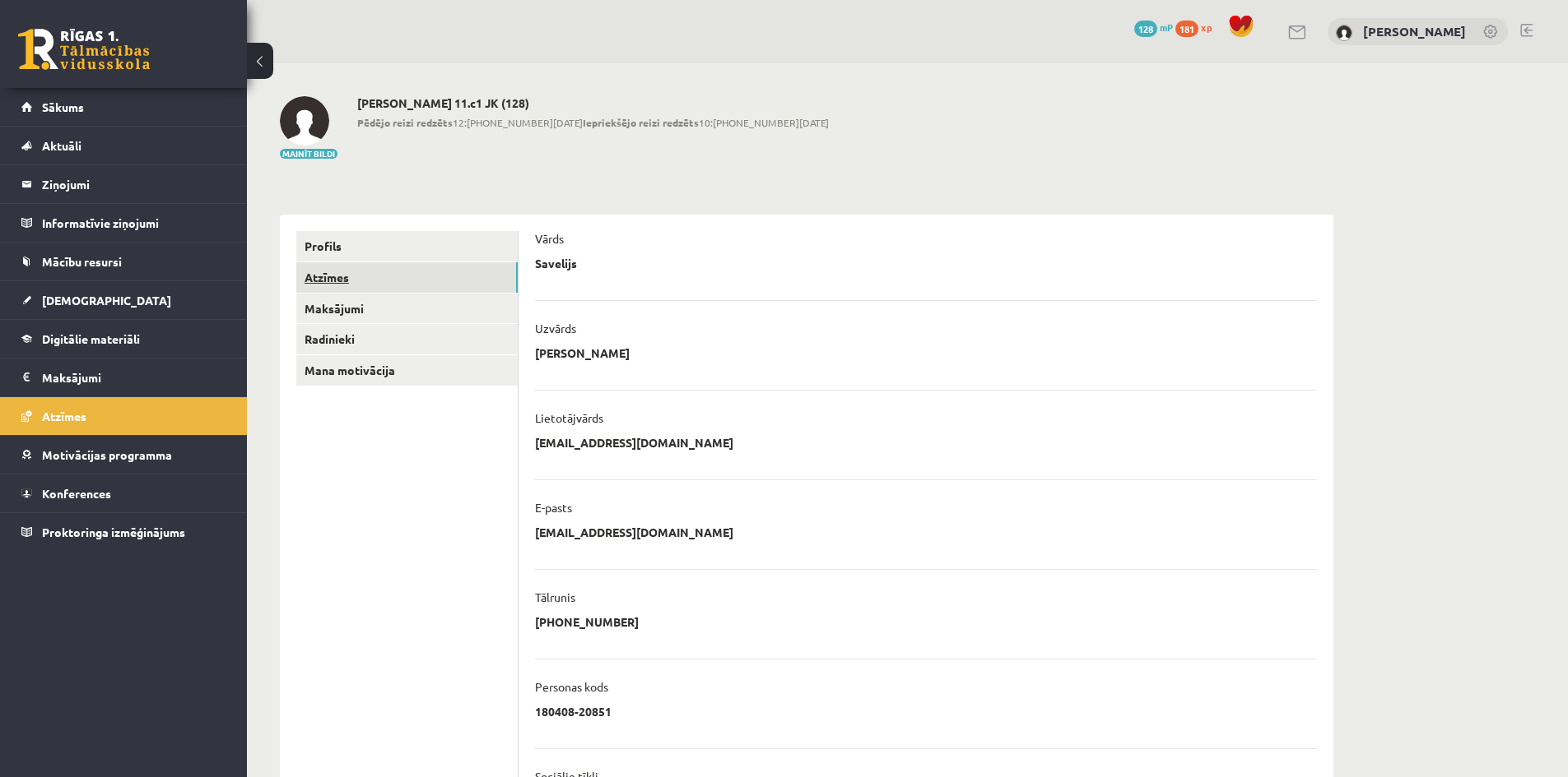
click at [332, 275] on link "Atzīmes" at bounding box center [406, 278] width 221 height 31
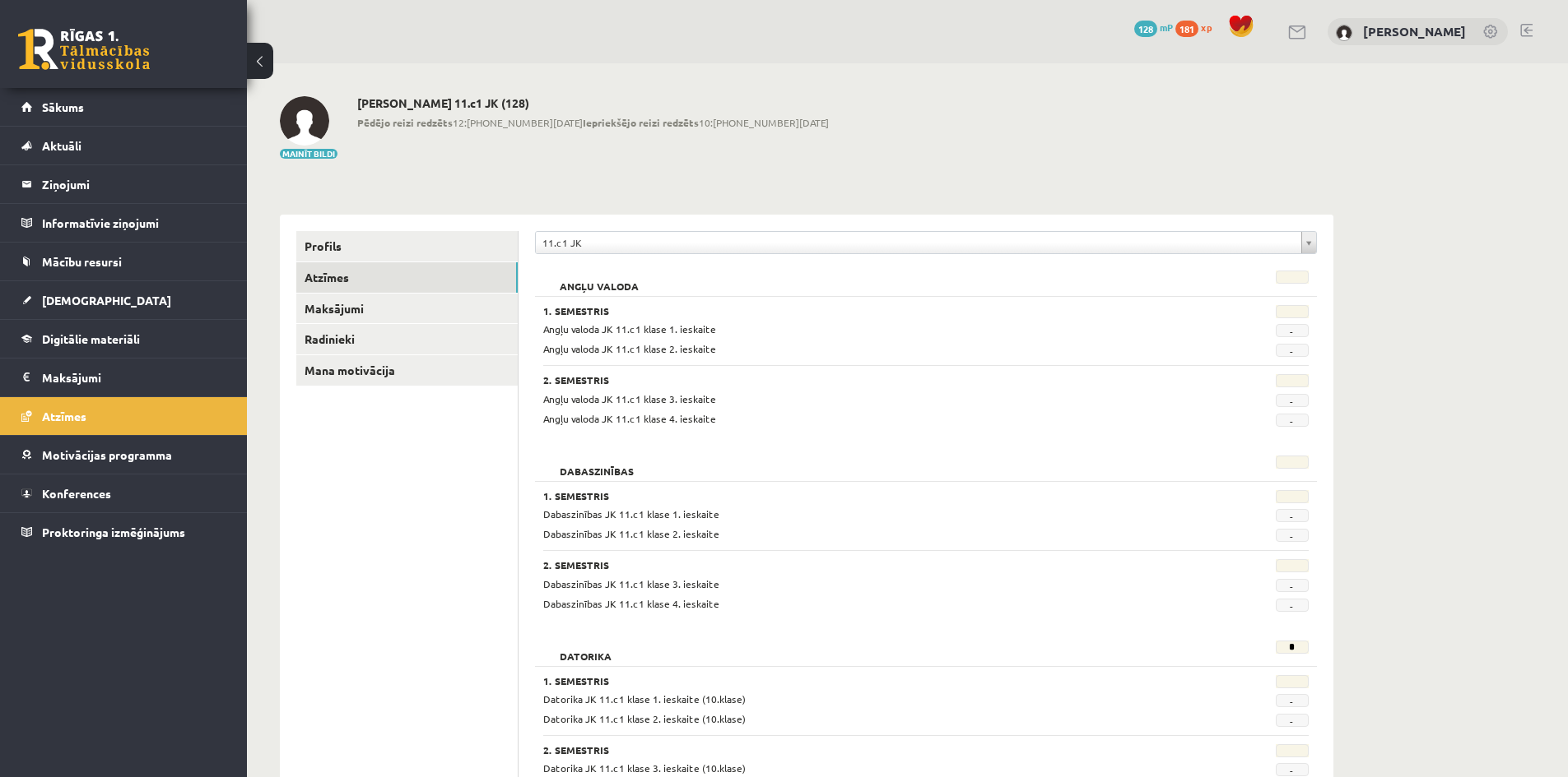
click at [1302, 31] on link at bounding box center [1298, 33] width 20 height 14
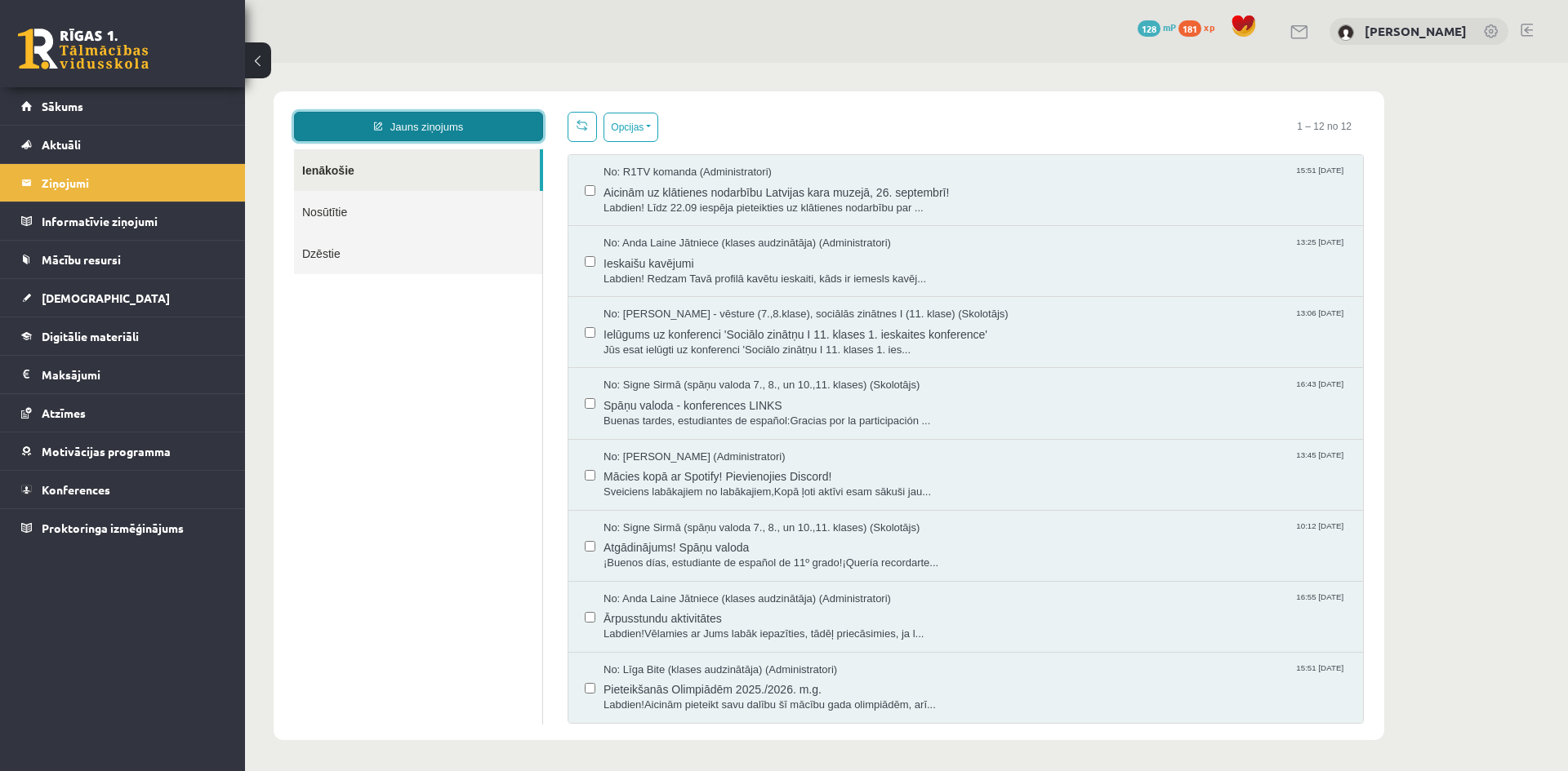
click at [414, 123] on link "Jauns ziņojums" at bounding box center [418, 126] width 249 height 29
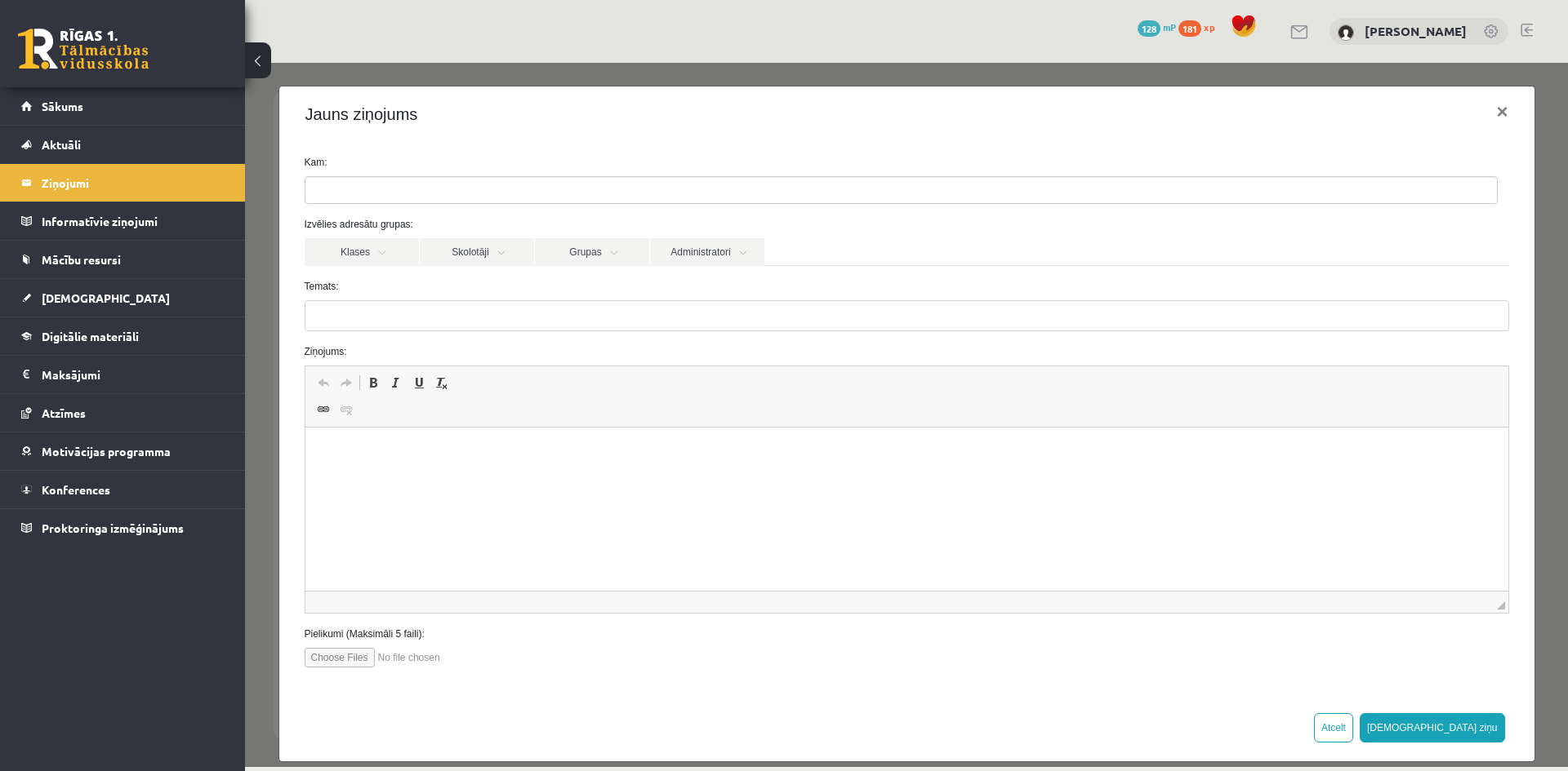
click at [350, 188] on input "search" at bounding box center [334, 189] width 57 height 26
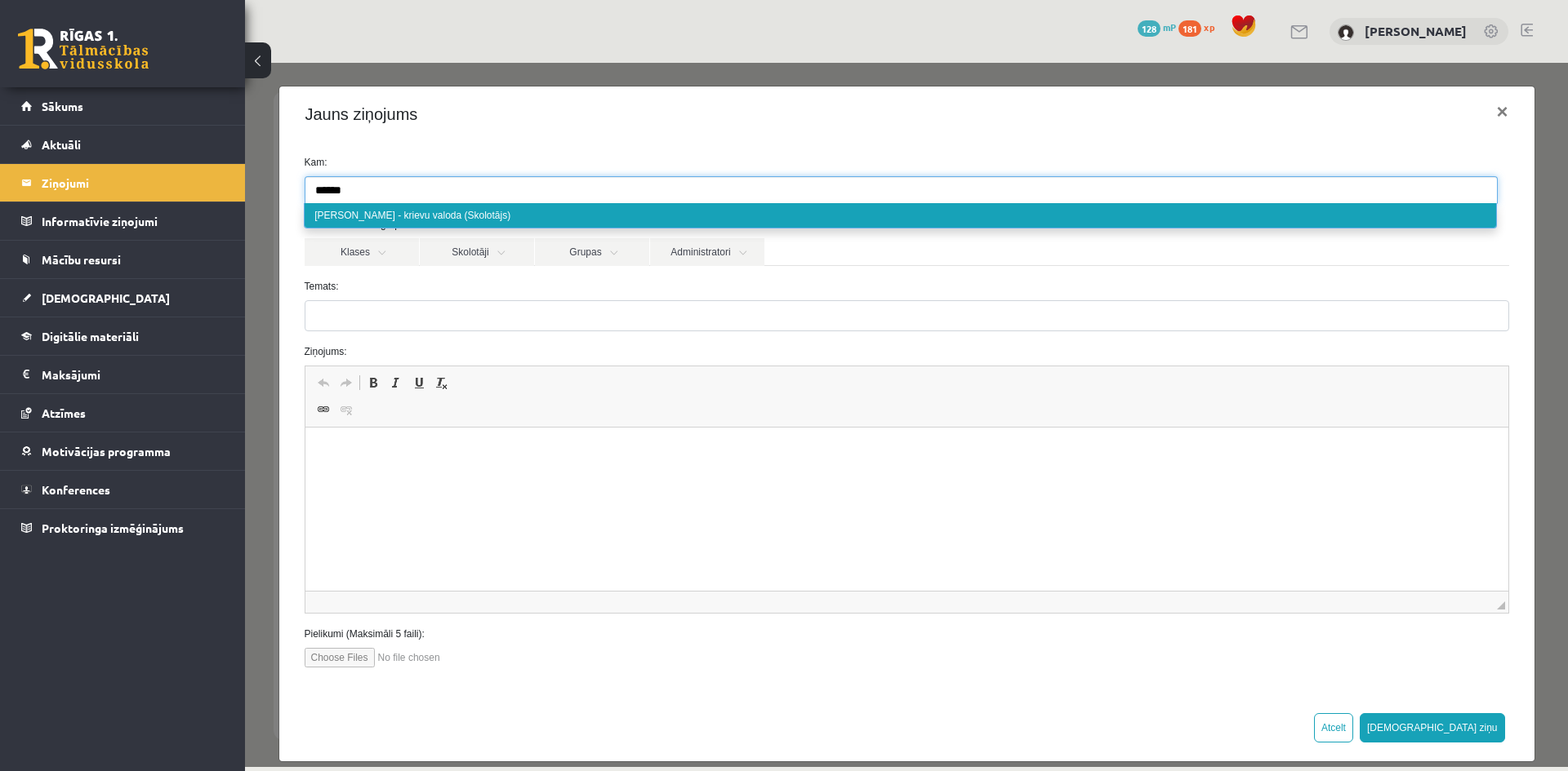
type input "******"
select select "***"
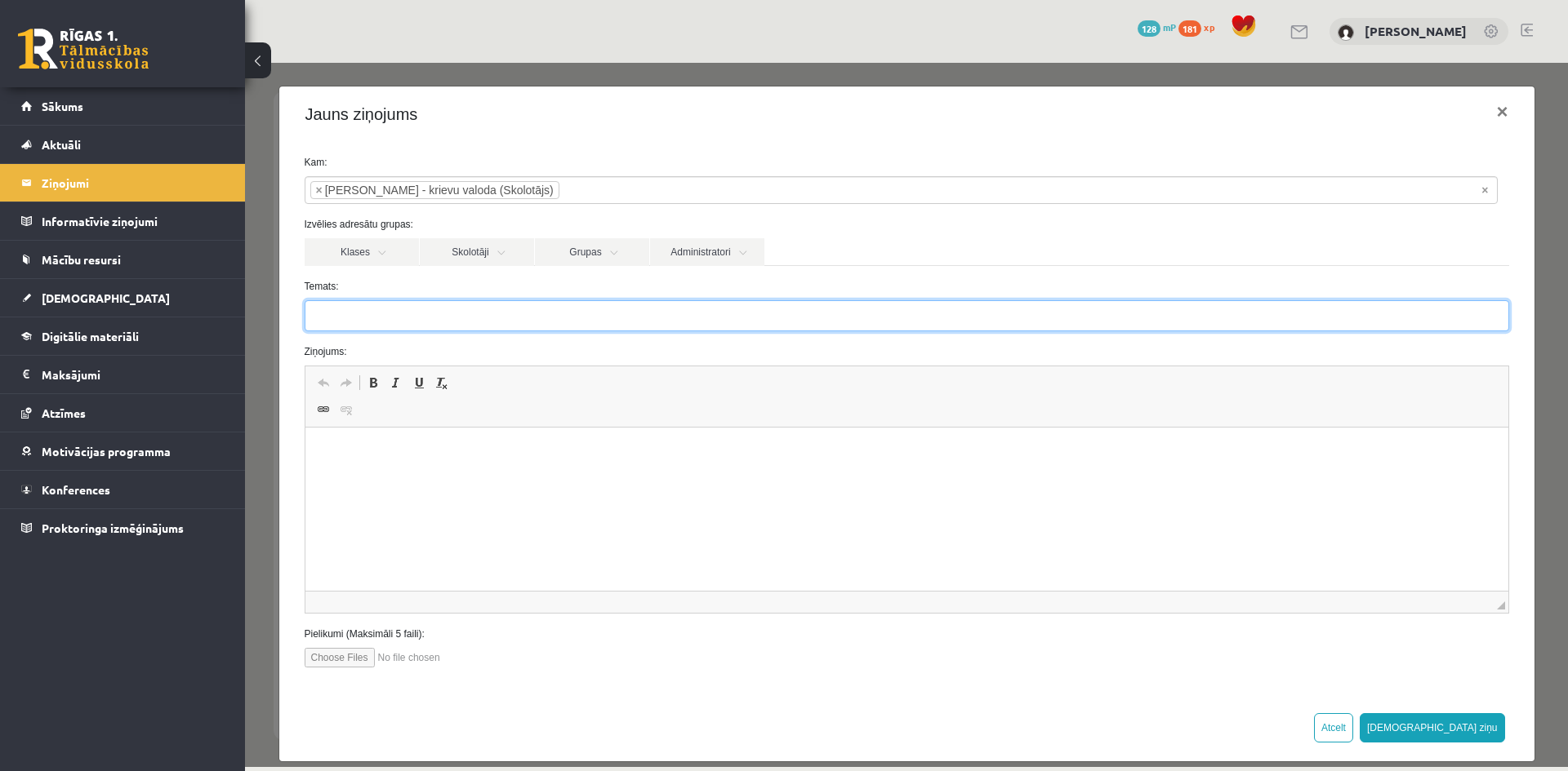
click at [336, 319] on input "Temats:" at bounding box center [906, 316] width 1205 height 31
type input "**********"
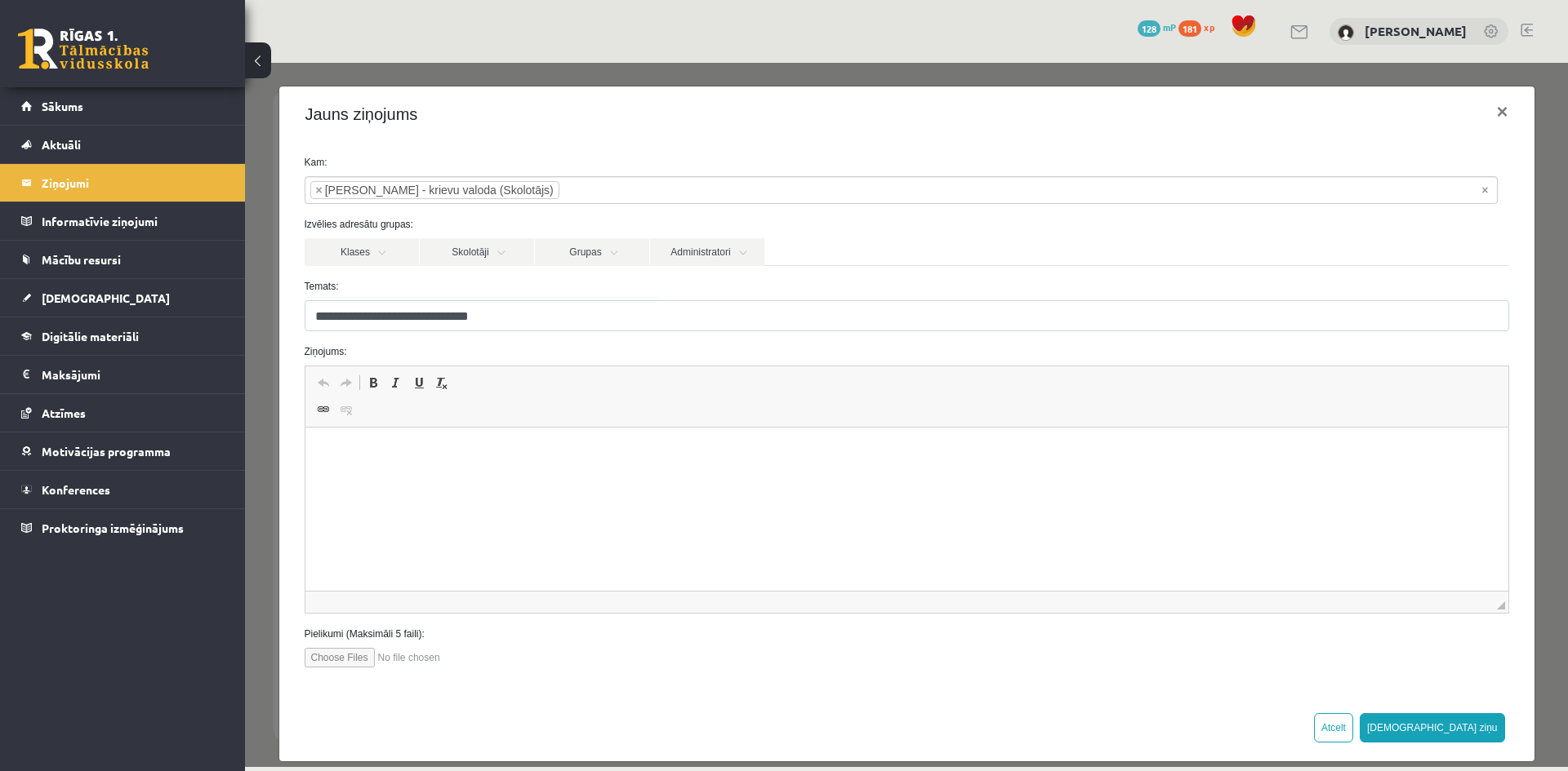
click at [370, 453] on p "Editor, wiswyg-editor-47433734895960-1758273215-223" at bounding box center [905, 453] width 1170 height 17
drag, startPoint x: 471, startPoint y: 479, endPoint x: 485, endPoint y: 480, distance: 14.0
click at [485, 480] on p "**********" at bounding box center [900, 480] width 1158 height 17
click at [572, 478] on p "**********" at bounding box center [900, 480] width 1158 height 17
click at [429, 511] on span "Paste" at bounding box center [437, 512] width 50 height 24
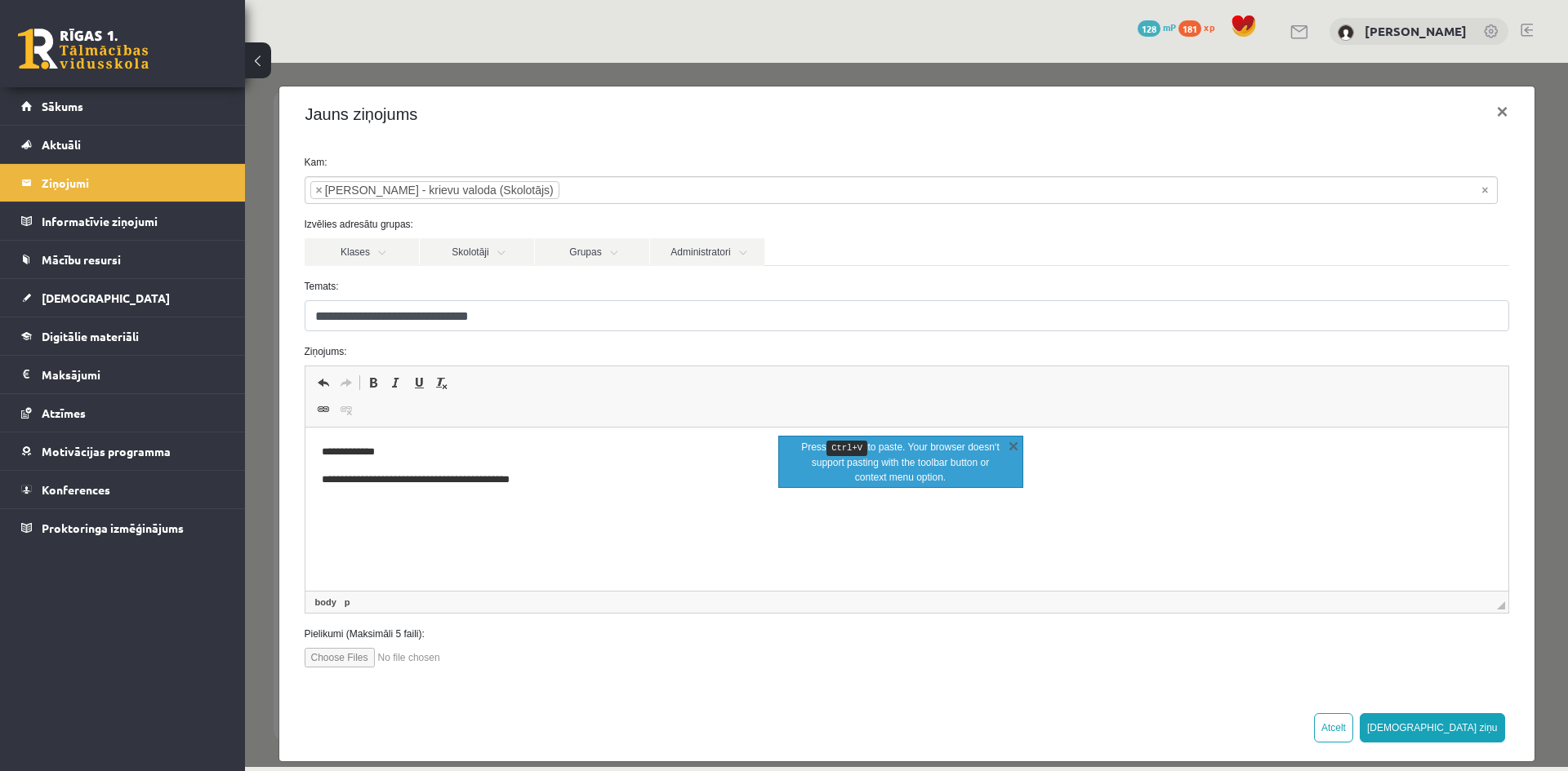
click at [629, 484] on p "**********" at bounding box center [900, 480] width 1158 height 17
click at [575, 479] on p "**********" at bounding box center [900, 480] width 1158 height 17
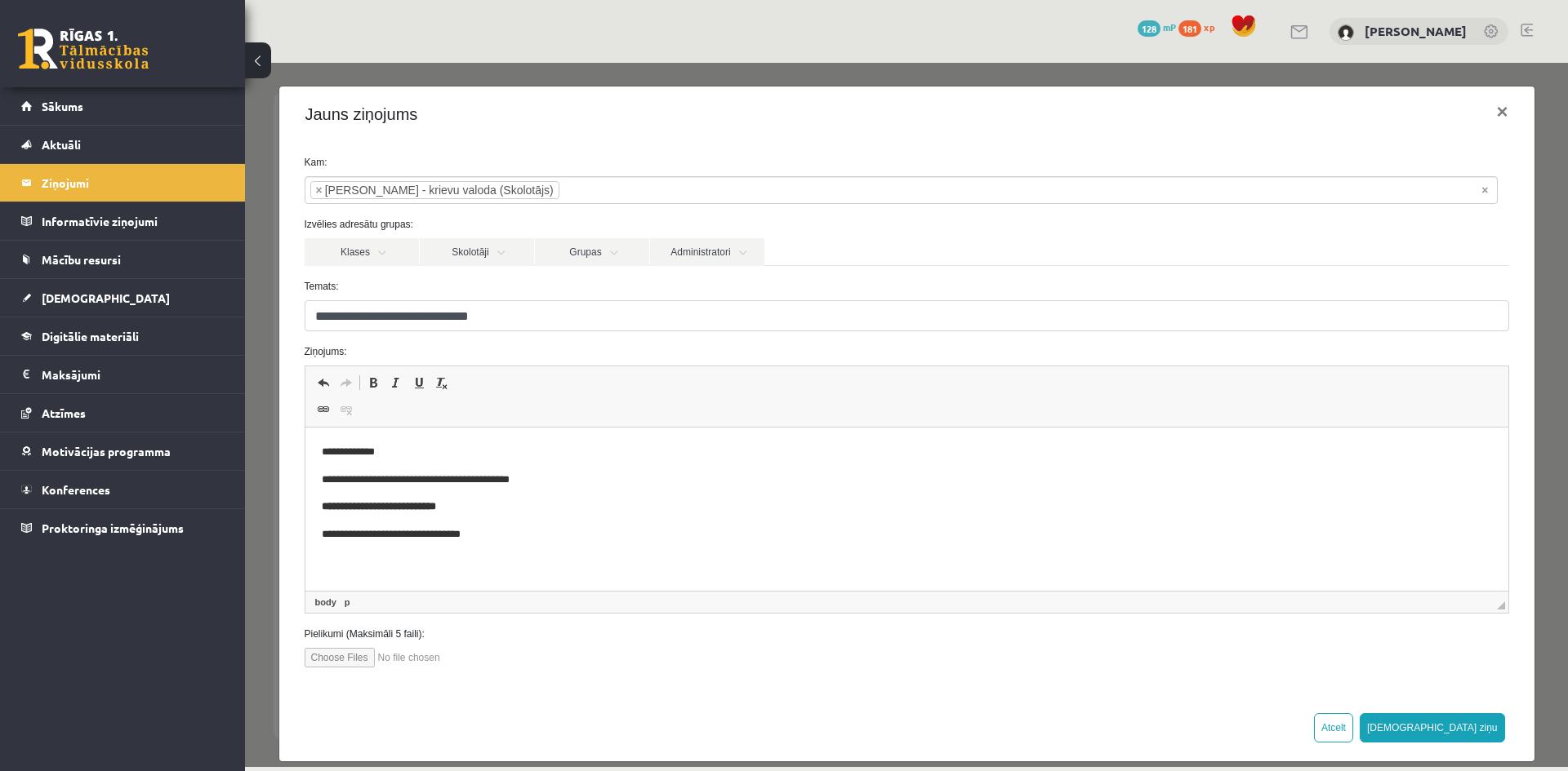
click at [565, 477] on p "**********" at bounding box center [900, 480] width 1158 height 17
drag, startPoint x: 476, startPoint y: 474, endPoint x: 526, endPoint y: 480, distance: 50.4
click at [526, 480] on p "**********" at bounding box center [900, 480] width 1158 height 17
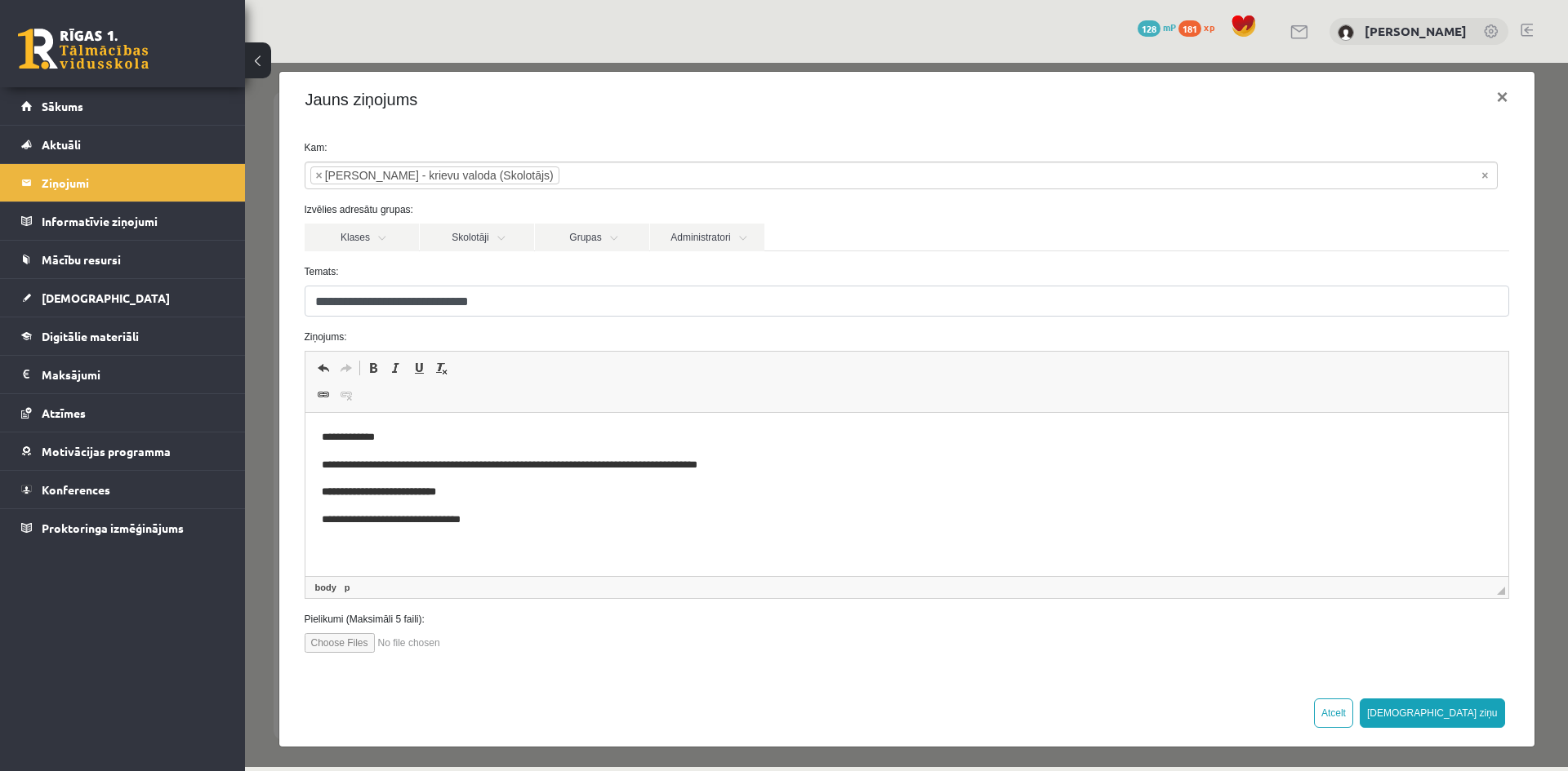
scroll to position [18, 0]
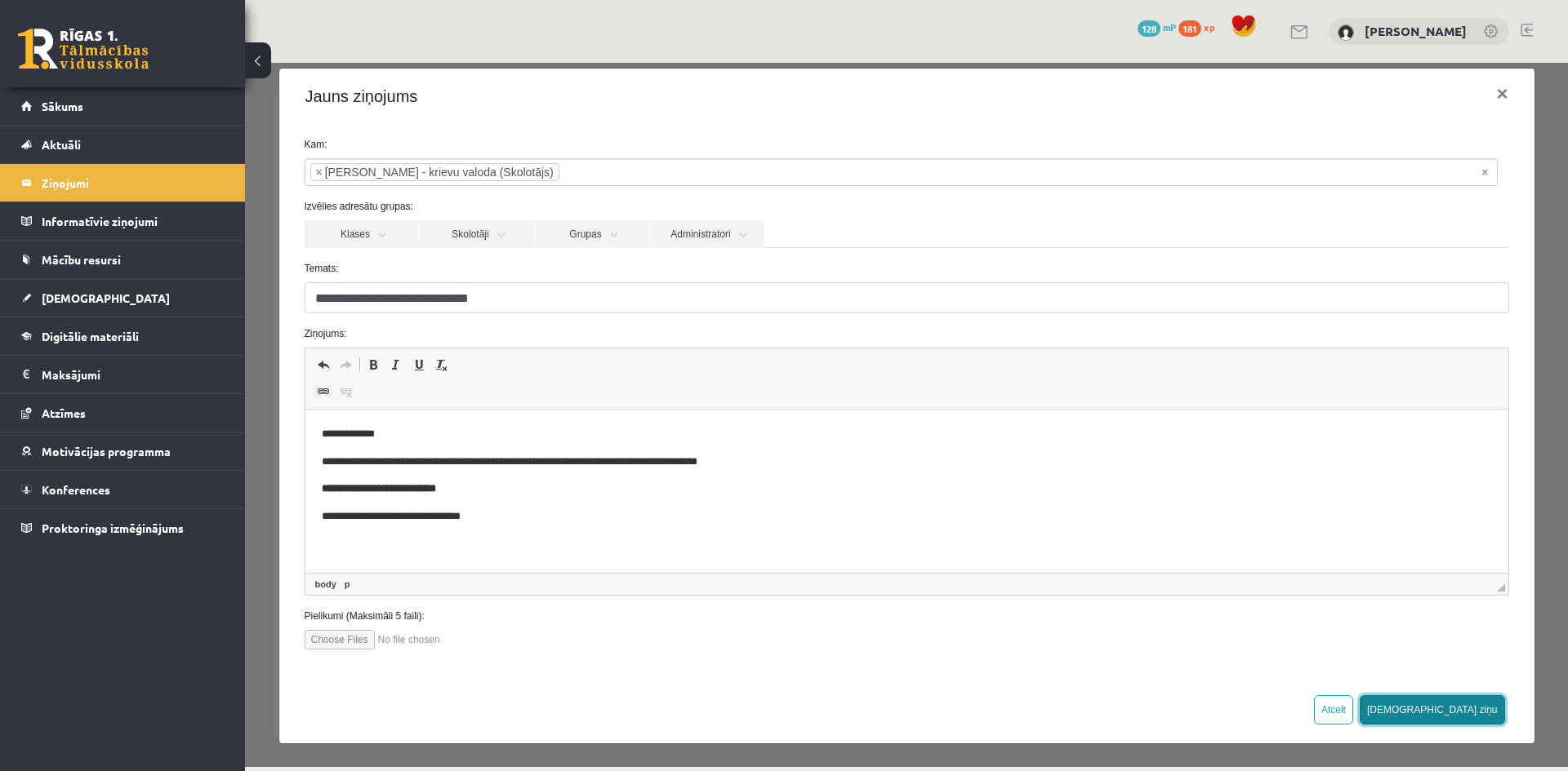
click at [1467, 712] on button "Sūtīt ziņu" at bounding box center [1432, 710] width 145 height 29
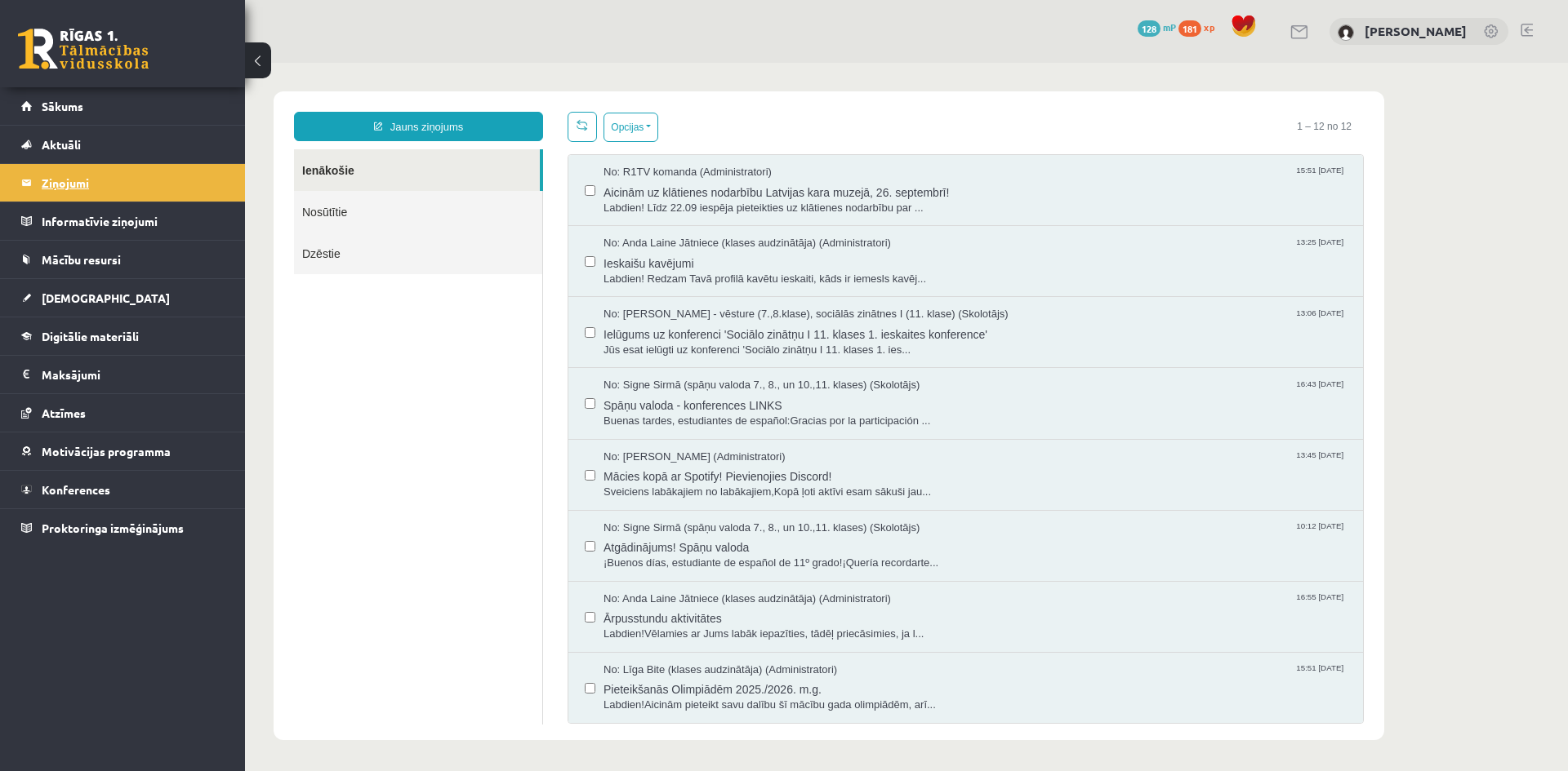
scroll to position [0, 0]
click at [55, 97] on link "Sākums" at bounding box center [123, 106] width 203 height 37
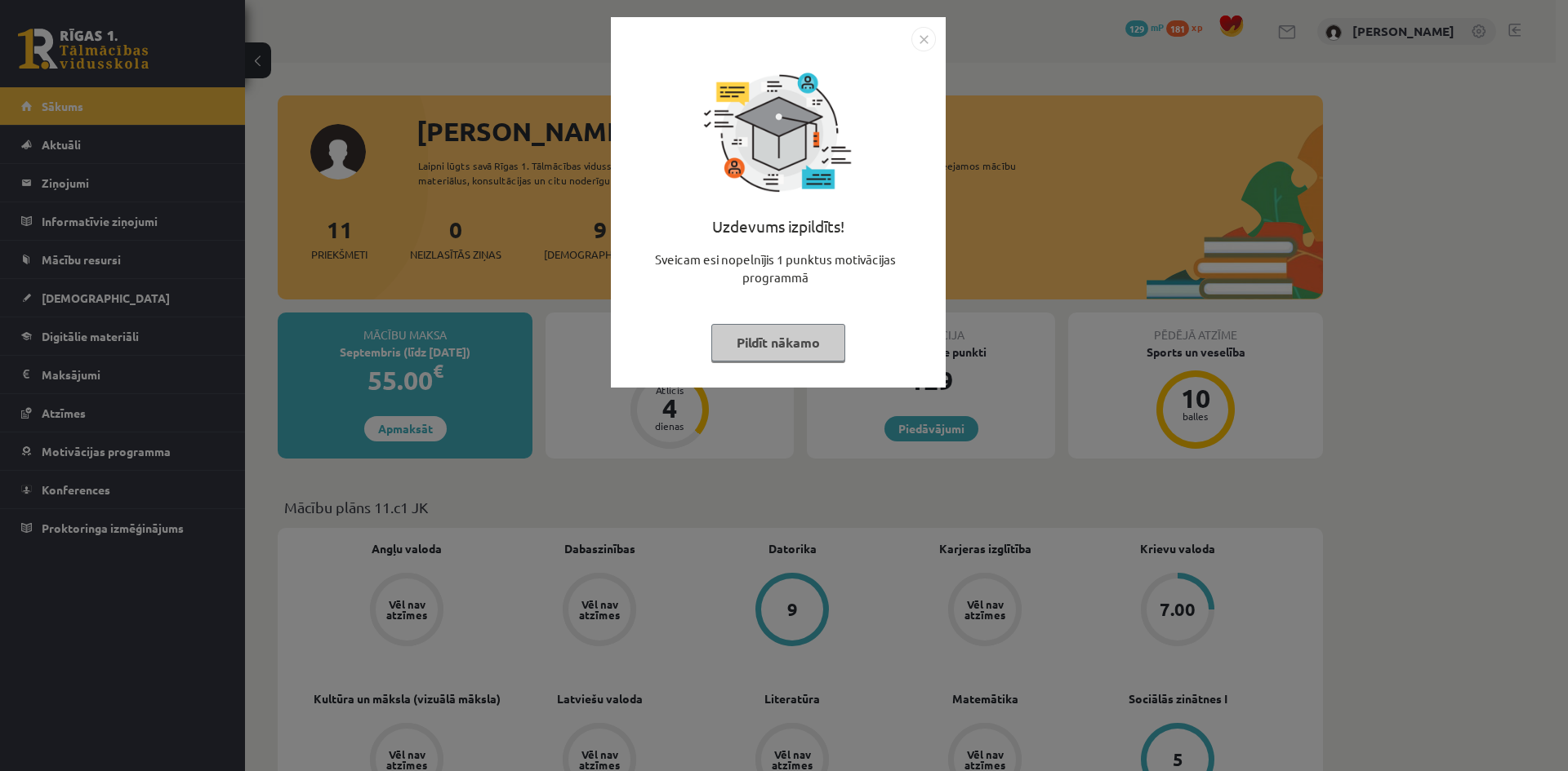
click at [926, 37] on img "Close" at bounding box center [923, 39] width 25 height 25
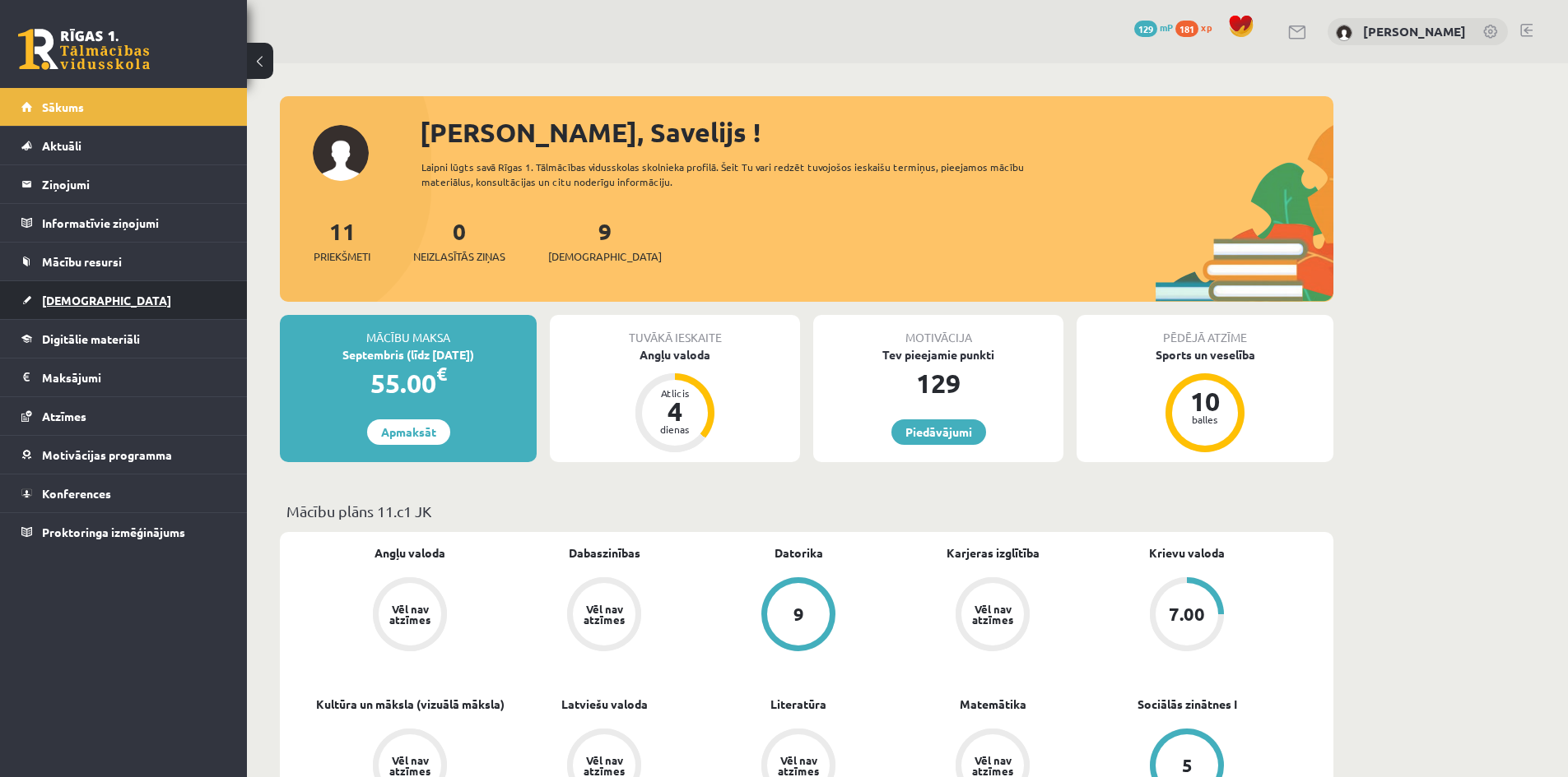
click at [61, 306] on span "[DEMOGRAPHIC_DATA]" at bounding box center [106, 300] width 129 height 14
